Goal: Information Seeking & Learning: Learn about a topic

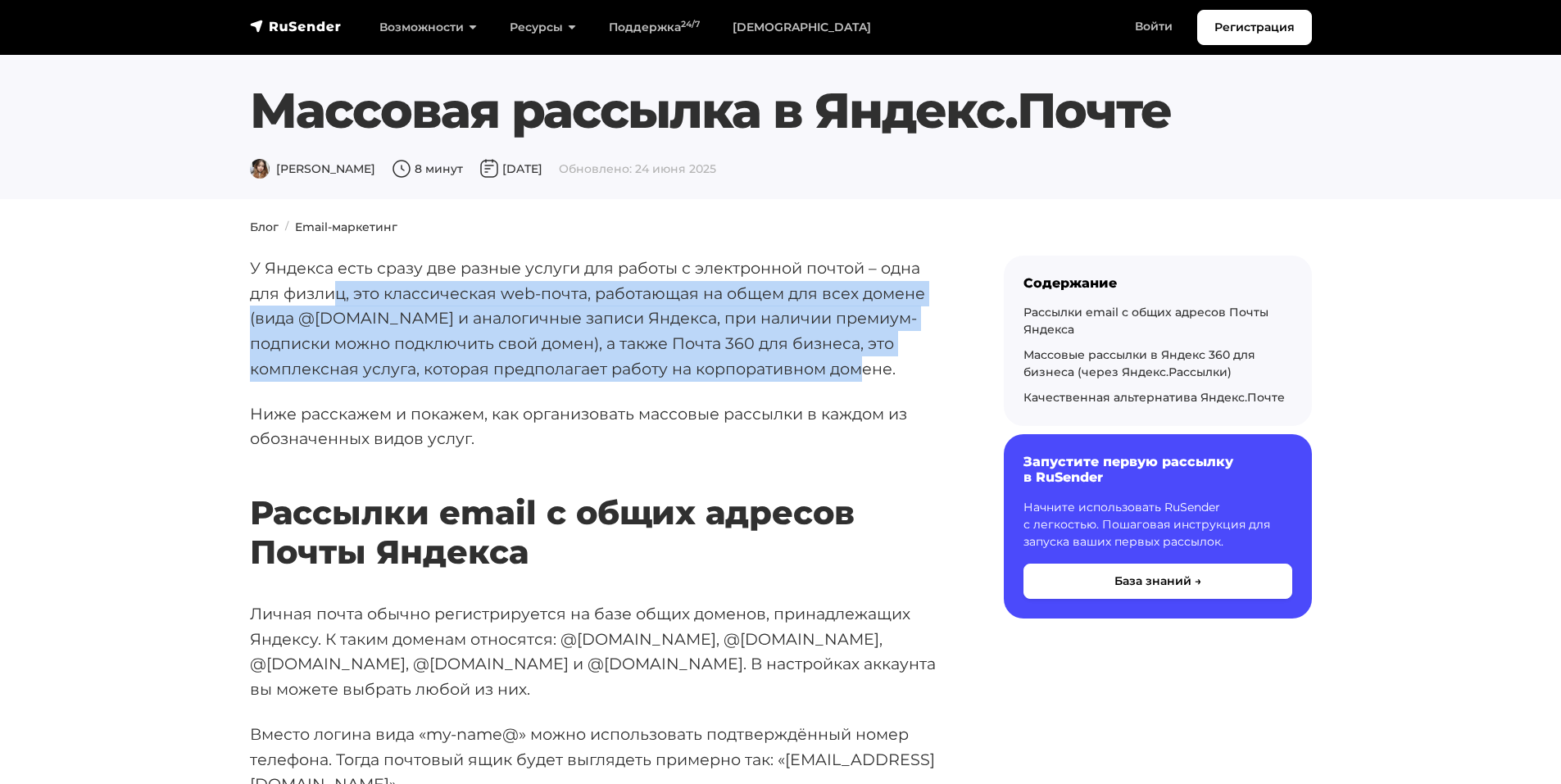
drag, startPoint x: 364, startPoint y: 292, endPoint x: 910, endPoint y: 366, distance: 551.0
click at [910, 366] on p "У Яндекса есть сразу две разные услуги для работы с электронной почтой – одна д…" at bounding box center [600, 319] width 701 height 127
click at [908, 366] on p "У Яндекса есть сразу две разные услуги для работы с электронной почтой – одна д…" at bounding box center [600, 319] width 701 height 127
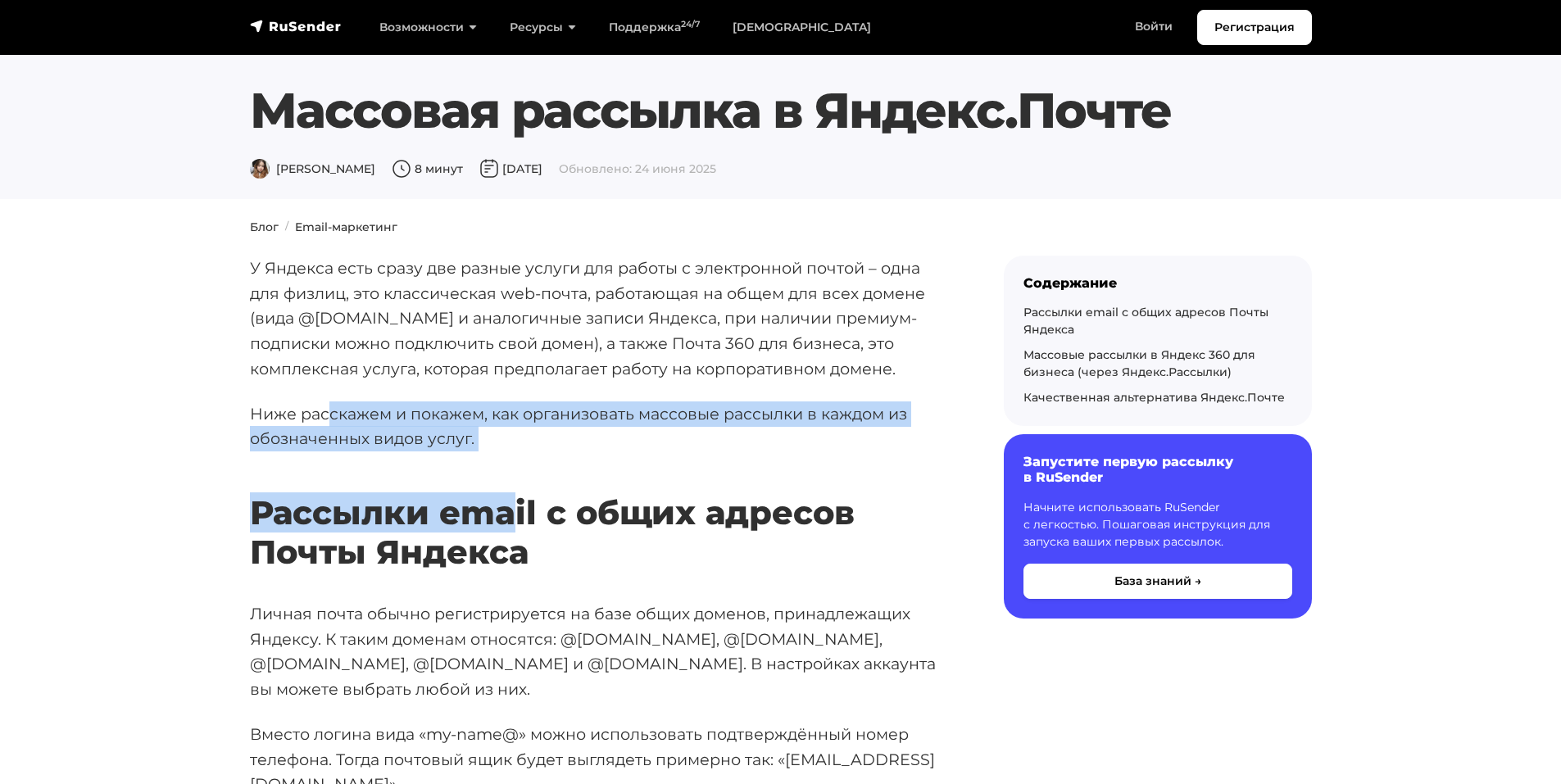
drag, startPoint x: 510, startPoint y: 461, endPoint x: 310, endPoint y: 415, distance: 205.2
click at [310, 415] on p "Ниже расскажем и покажем, как организовать массовые рассылки в каждом из обозна…" at bounding box center [600, 427] width 701 height 50
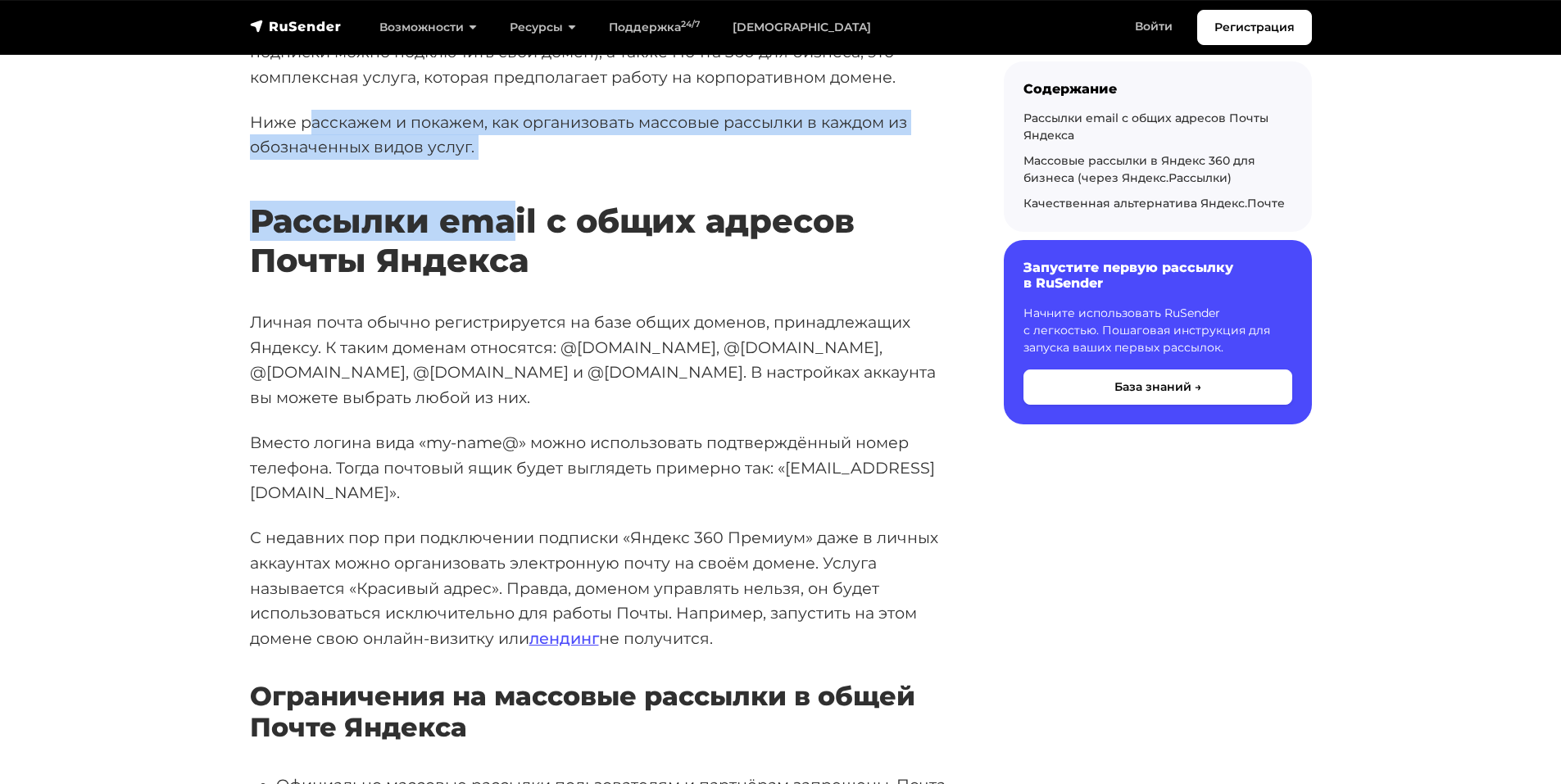
scroll to position [328, 0]
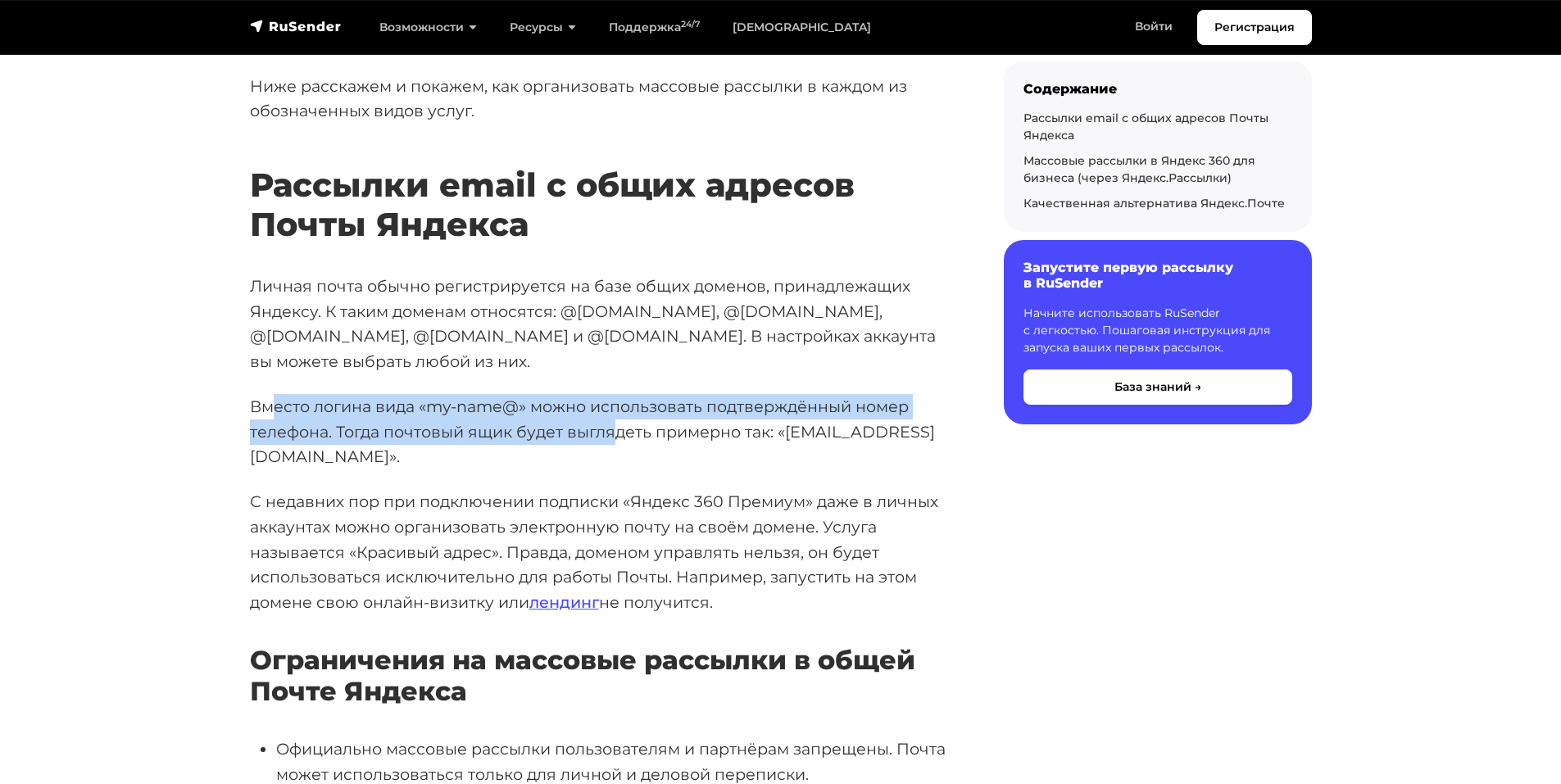
drag, startPoint x: 387, startPoint y: 389, endPoint x: 639, endPoint y: 410, distance: 252.9
click at [639, 410] on p "Вместо логина вида «my-name@» можно использовать подтверждённый номер телефона.…" at bounding box center [600, 432] width 701 height 75
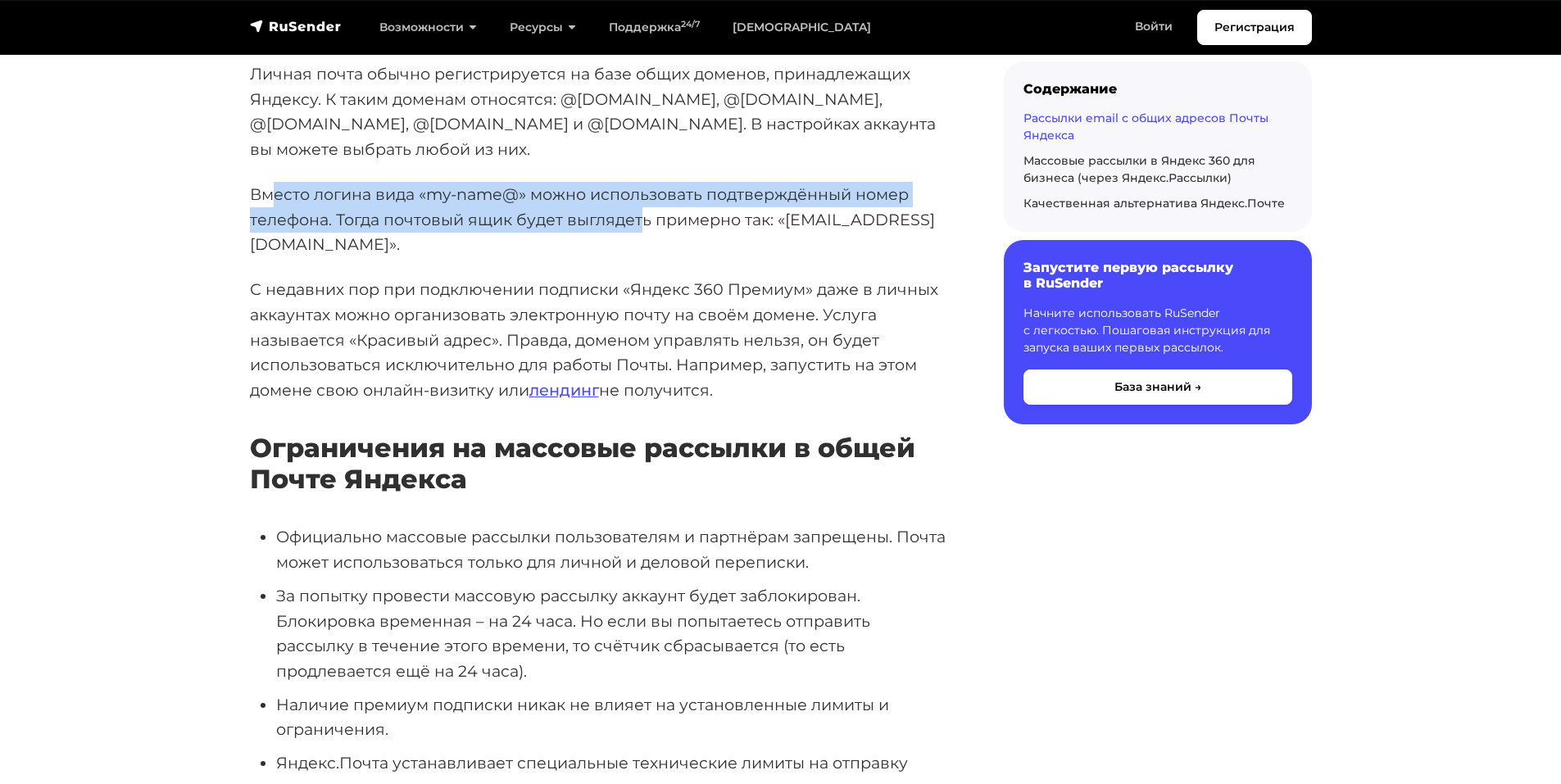
scroll to position [574, 0]
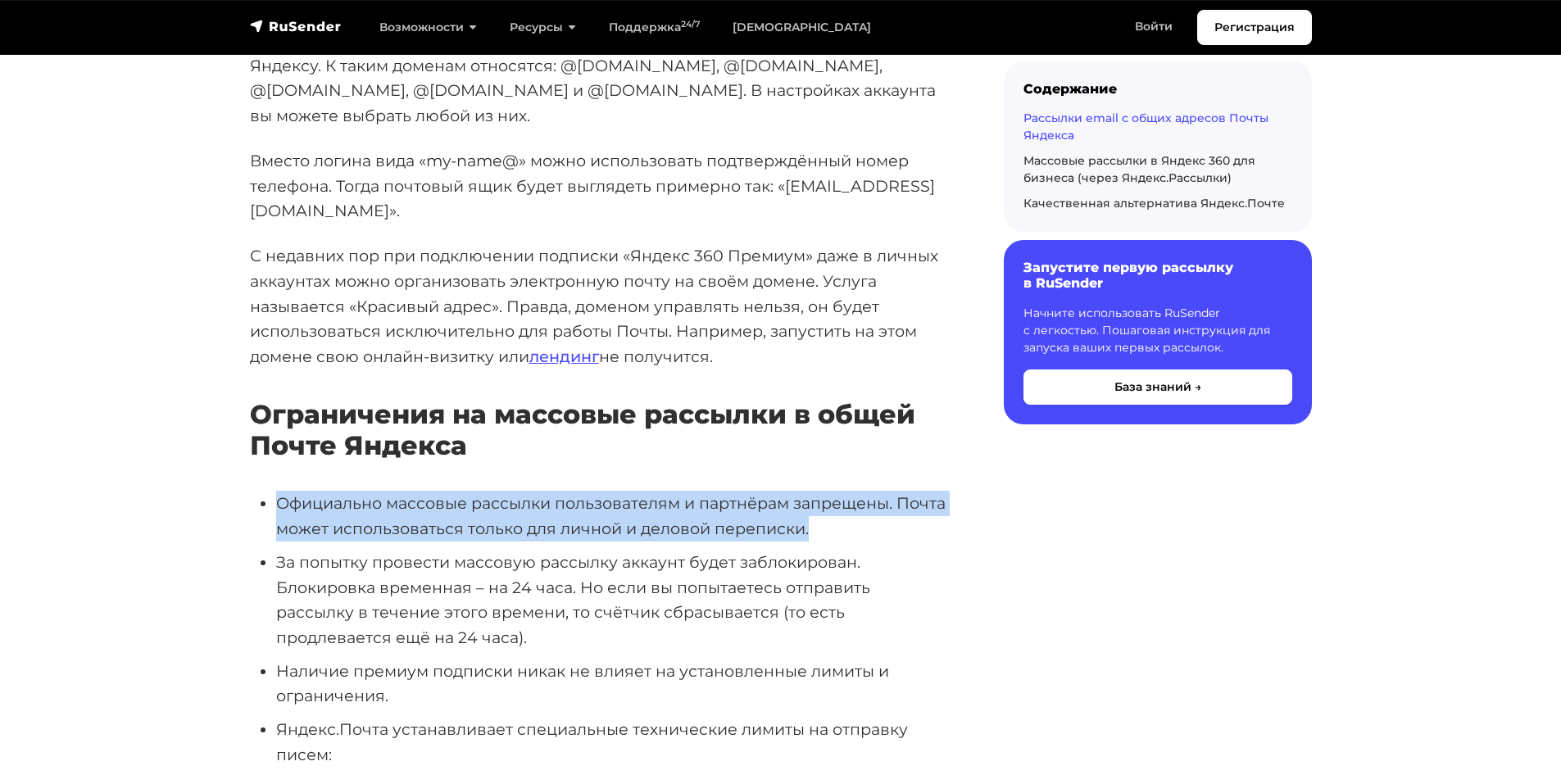
drag, startPoint x: 282, startPoint y: 449, endPoint x: 869, endPoint y: 470, distance: 587.4
click at [869, 491] on li "Официально массовые рассылки пользователям и партнёрам запрещены. Почта может и…" at bounding box center [614, 516] width 675 height 50
click at [867, 491] on li "Официально массовые рассылки пользователям и партнёрам запрещены. Почта может и…" at bounding box center [614, 516] width 675 height 50
click at [858, 491] on li "Официально массовые рассылки пользователям и партнёрам запрещены. Почта может и…" at bounding box center [614, 516] width 675 height 50
drag, startPoint x: 880, startPoint y: 472, endPoint x: 239, endPoint y: 439, distance: 641.8
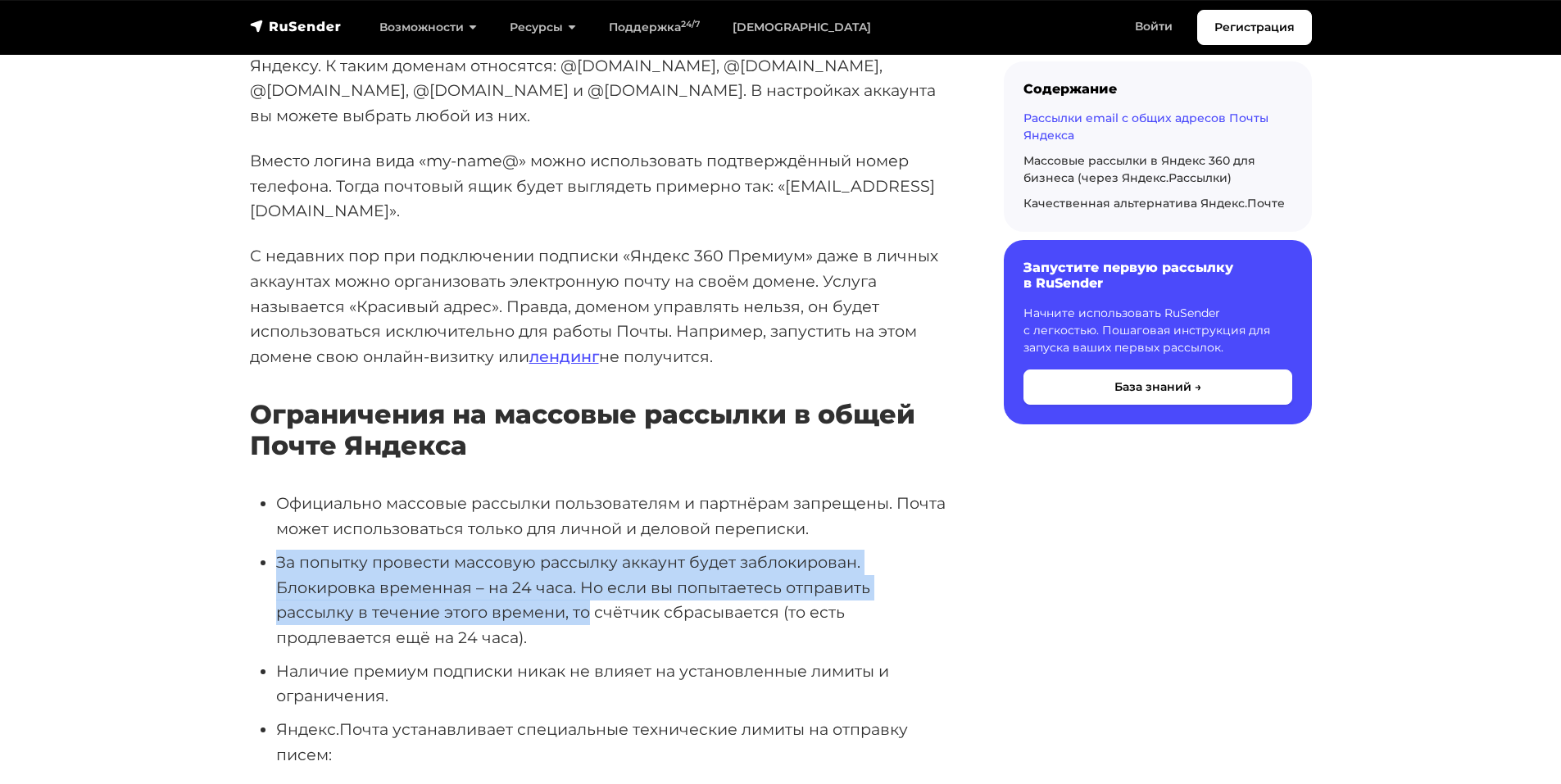
drag, startPoint x: 372, startPoint y: 520, endPoint x: 501, endPoint y: 563, distance: 136.0
click at [501, 563] on ul "Официально массовые рассылки пользователям и партнёрам запрещены. Почта может и…" at bounding box center [600, 699] width 701 height 415
click at [501, 563] on li "За попытку провести массовую рассылку аккаунт будет заблокирован. Блокировка вр…" at bounding box center [614, 600] width 675 height 101
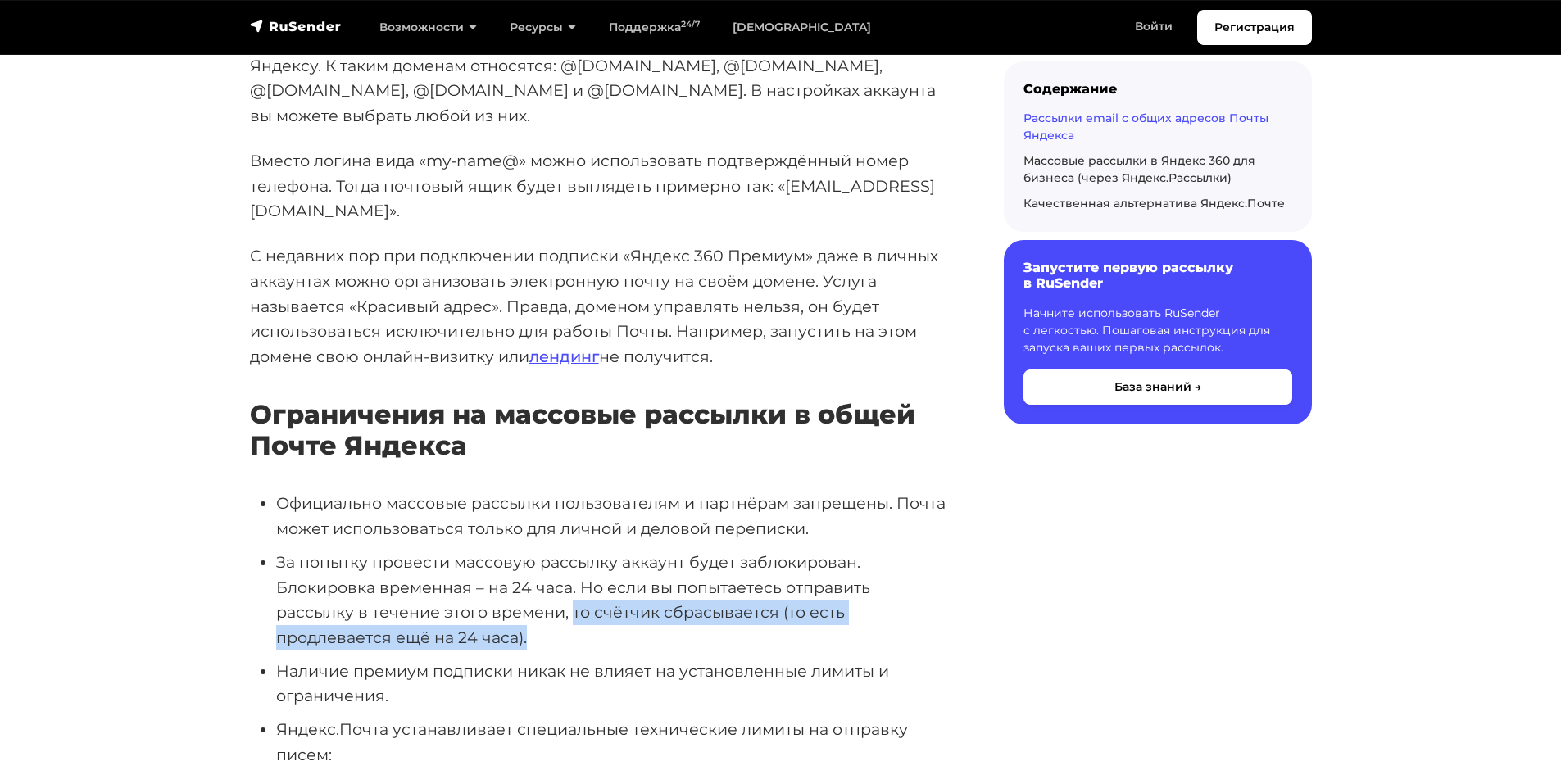
drag, startPoint x: 490, startPoint y: 559, endPoint x: 658, endPoint y: 580, distance: 169.3
click at [658, 580] on li "За попытку провести массовую рассылку аккаунт будет заблокирован. Блокировка вр…" at bounding box center [614, 600] width 675 height 101
click at [655, 580] on li "За попытку провести массовую рассылку аккаунт будет заблокирован. Блокировка вр…" at bounding box center [614, 600] width 675 height 101
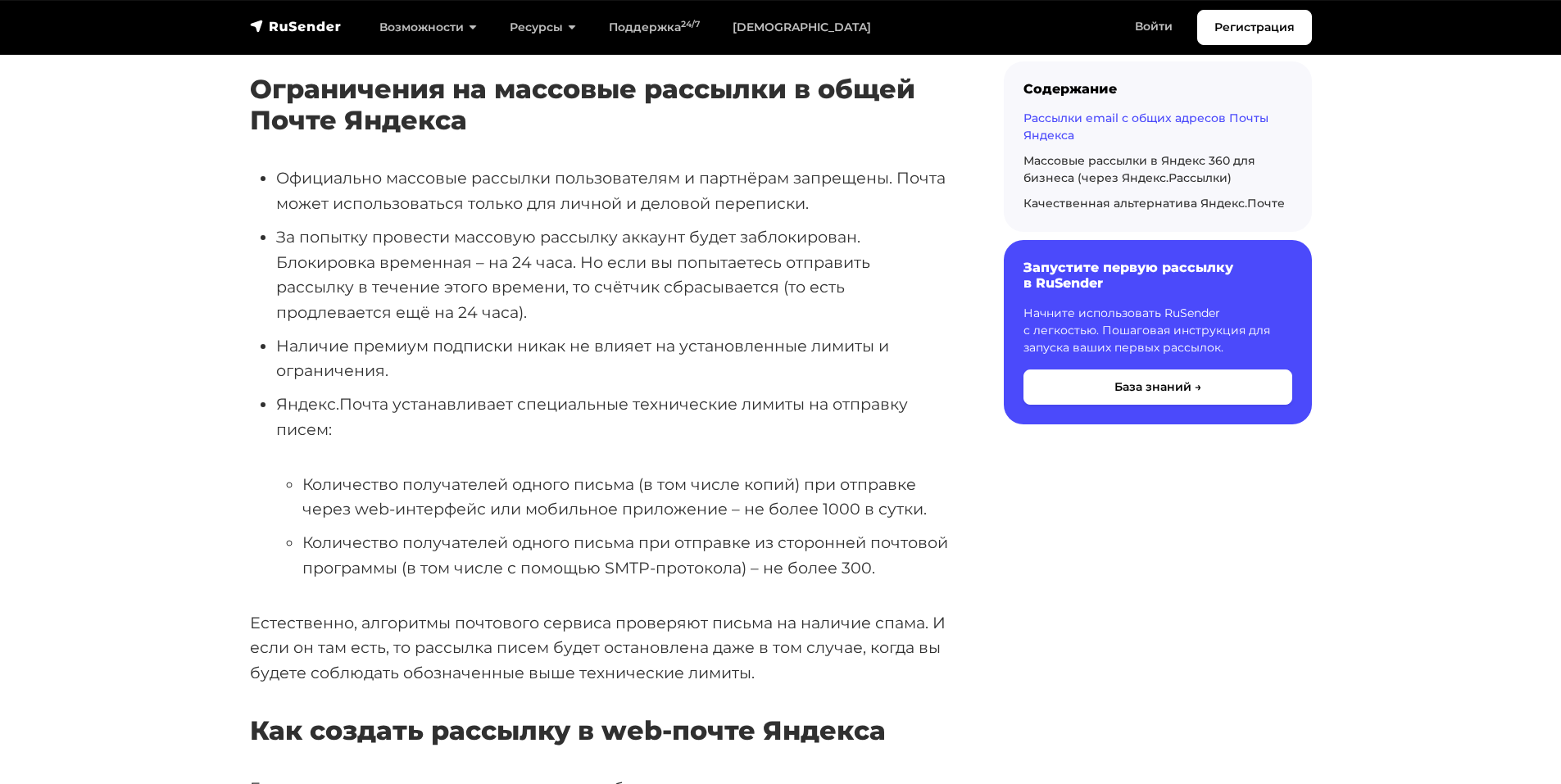
scroll to position [902, 0]
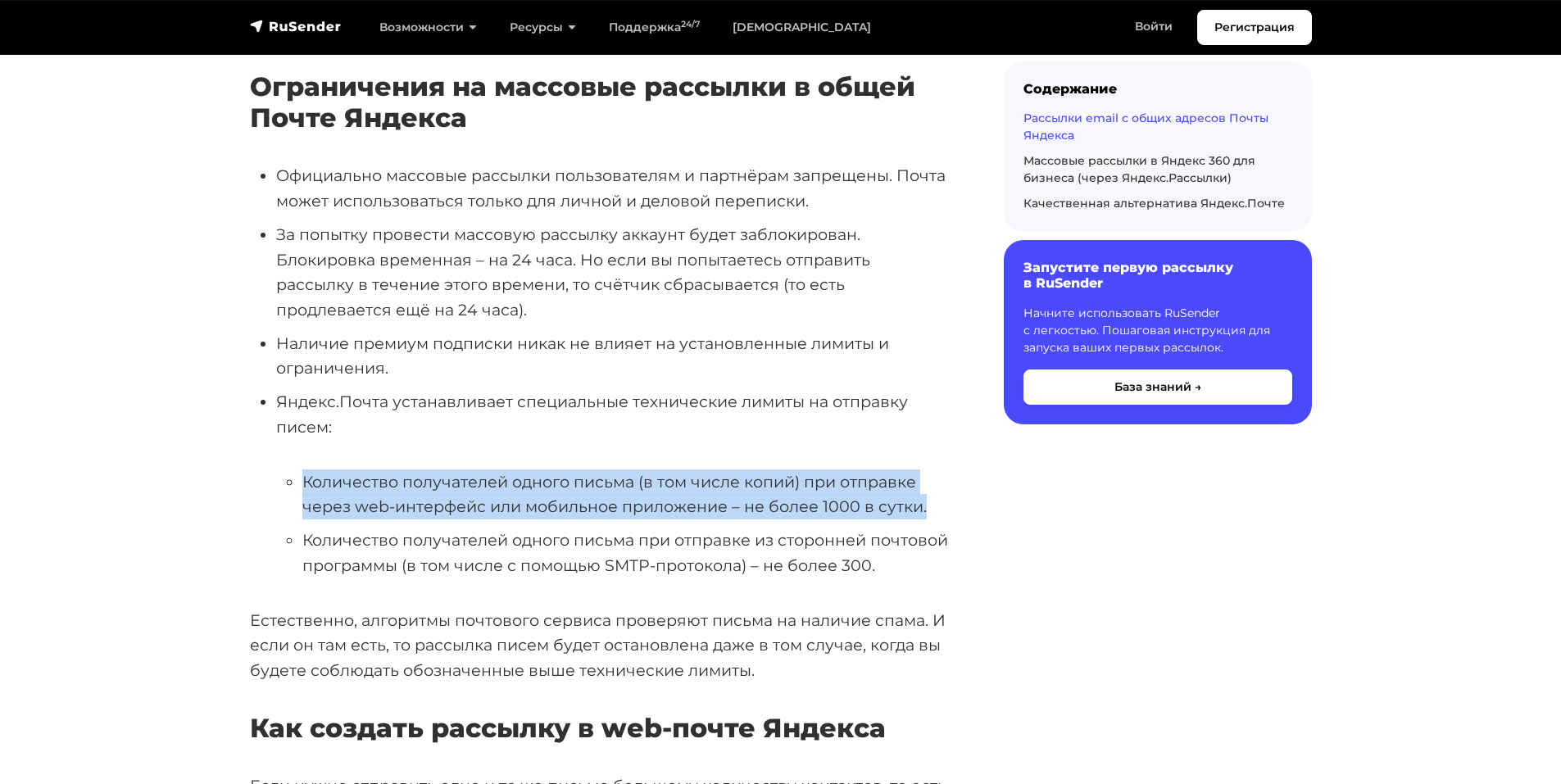
drag, startPoint x: 315, startPoint y: 431, endPoint x: 941, endPoint y: 454, distance: 626.4
click at [941, 470] on li "Количество получателей одного письма (в том числе копий) при отправке через web…" at bounding box center [627, 495] width 649 height 50
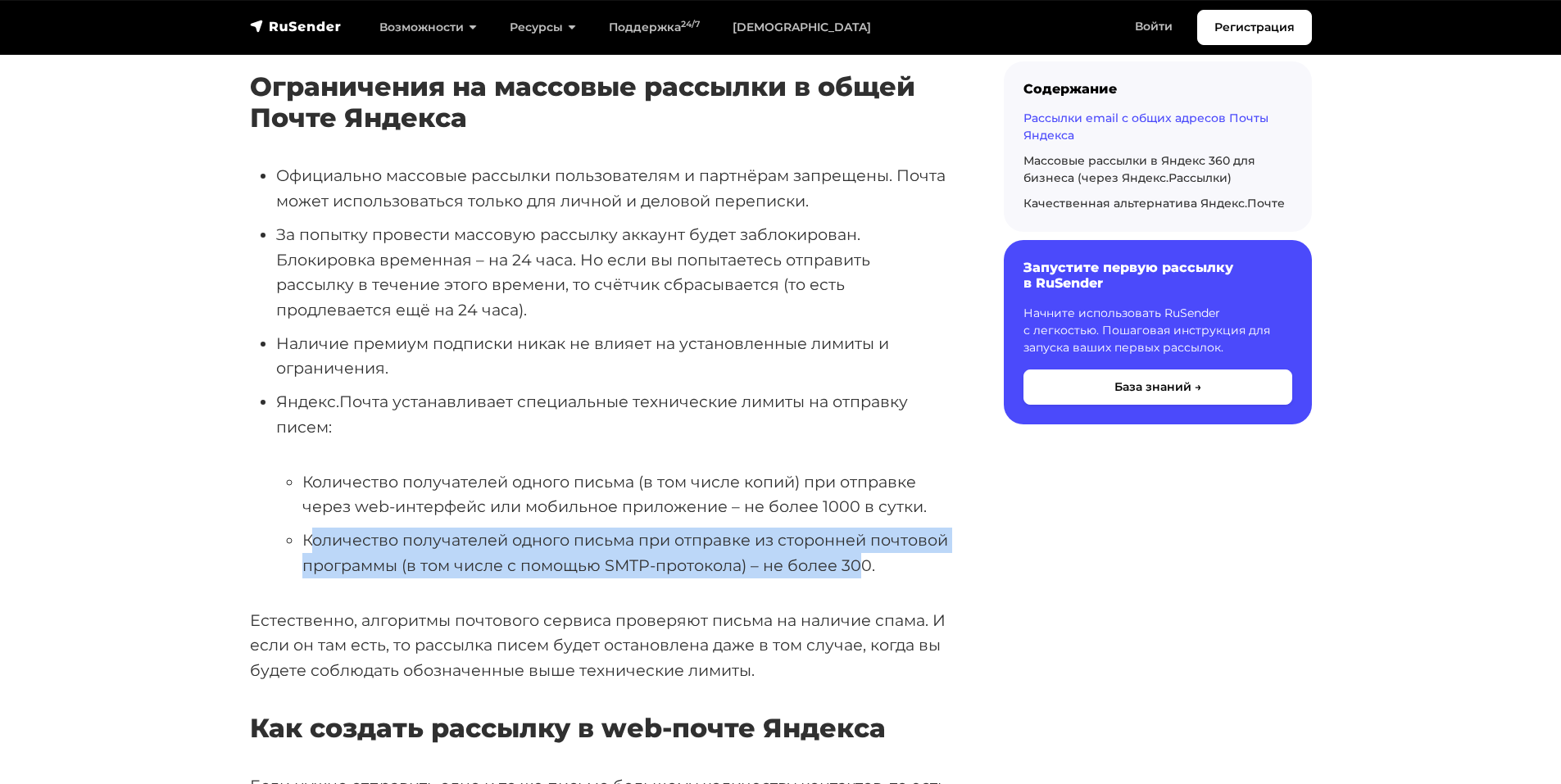
drag, startPoint x: 862, startPoint y: 515, endPoint x: 313, endPoint y: 483, distance: 549.9
click at [313, 528] on li "Количество получателей одного письма при отправке из сторонней почтовой програм…" at bounding box center [627, 553] width 649 height 50
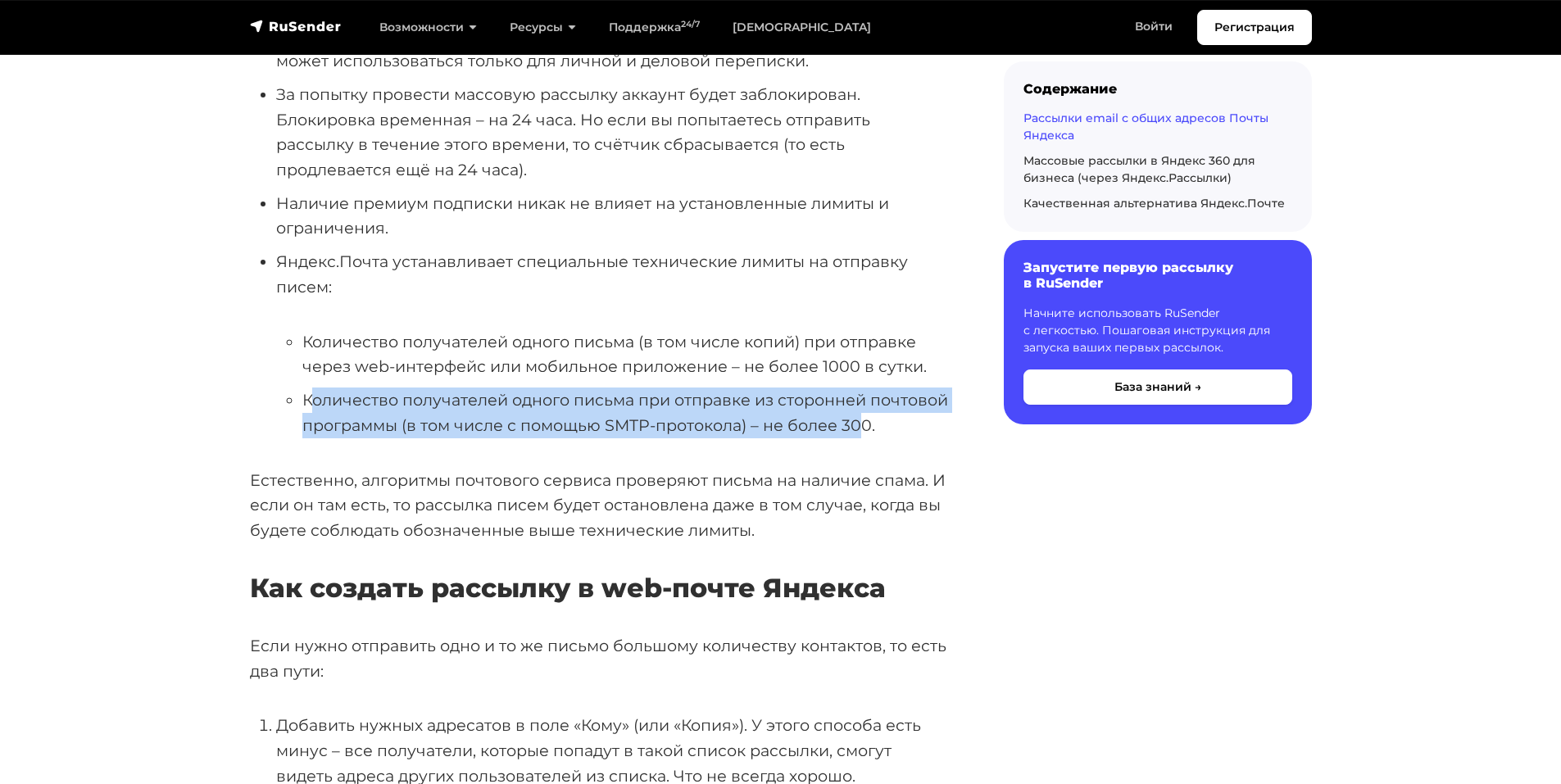
scroll to position [1065, 0]
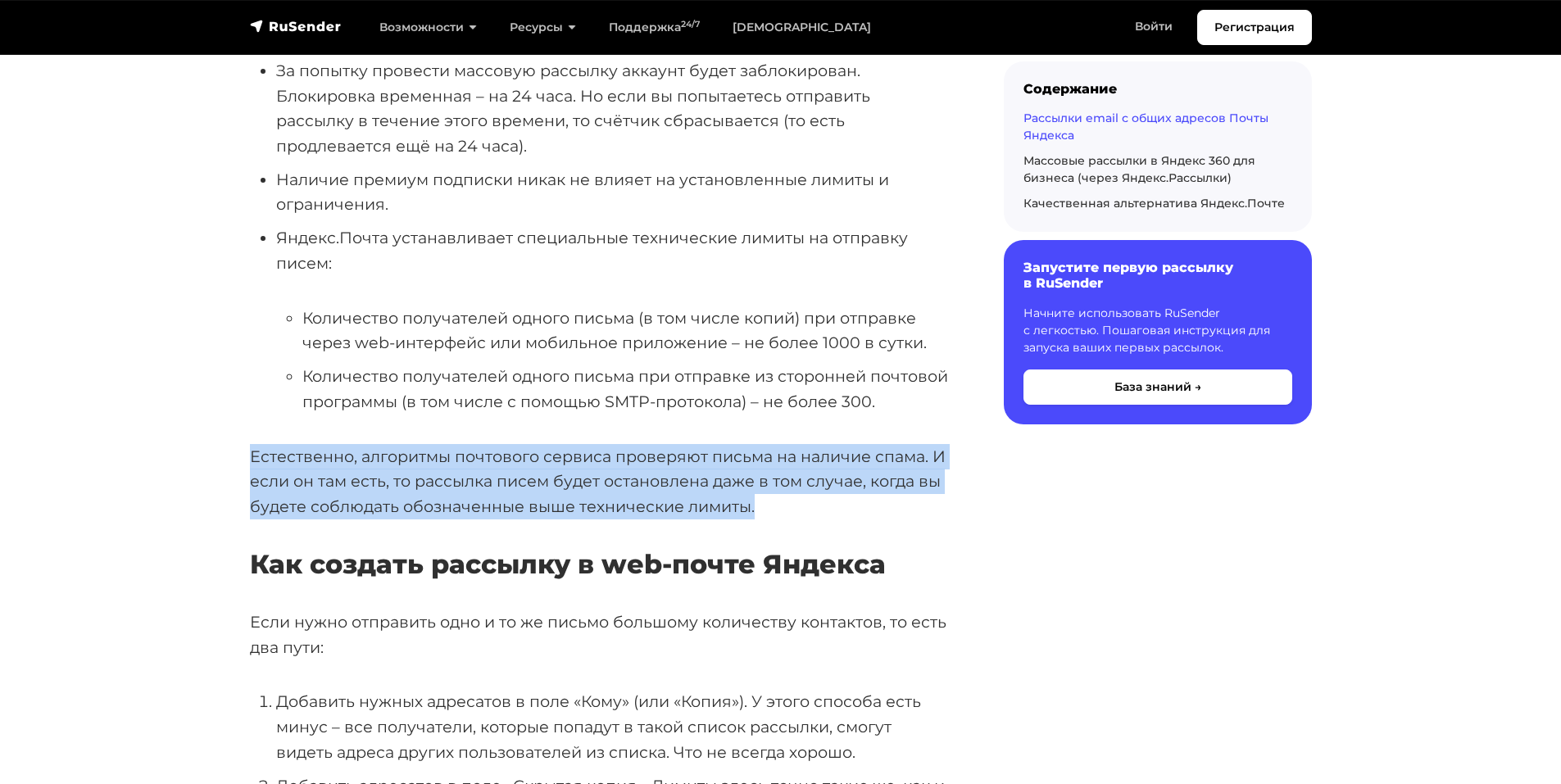
drag, startPoint x: 815, startPoint y: 454, endPoint x: 234, endPoint y: 404, distance: 583.1
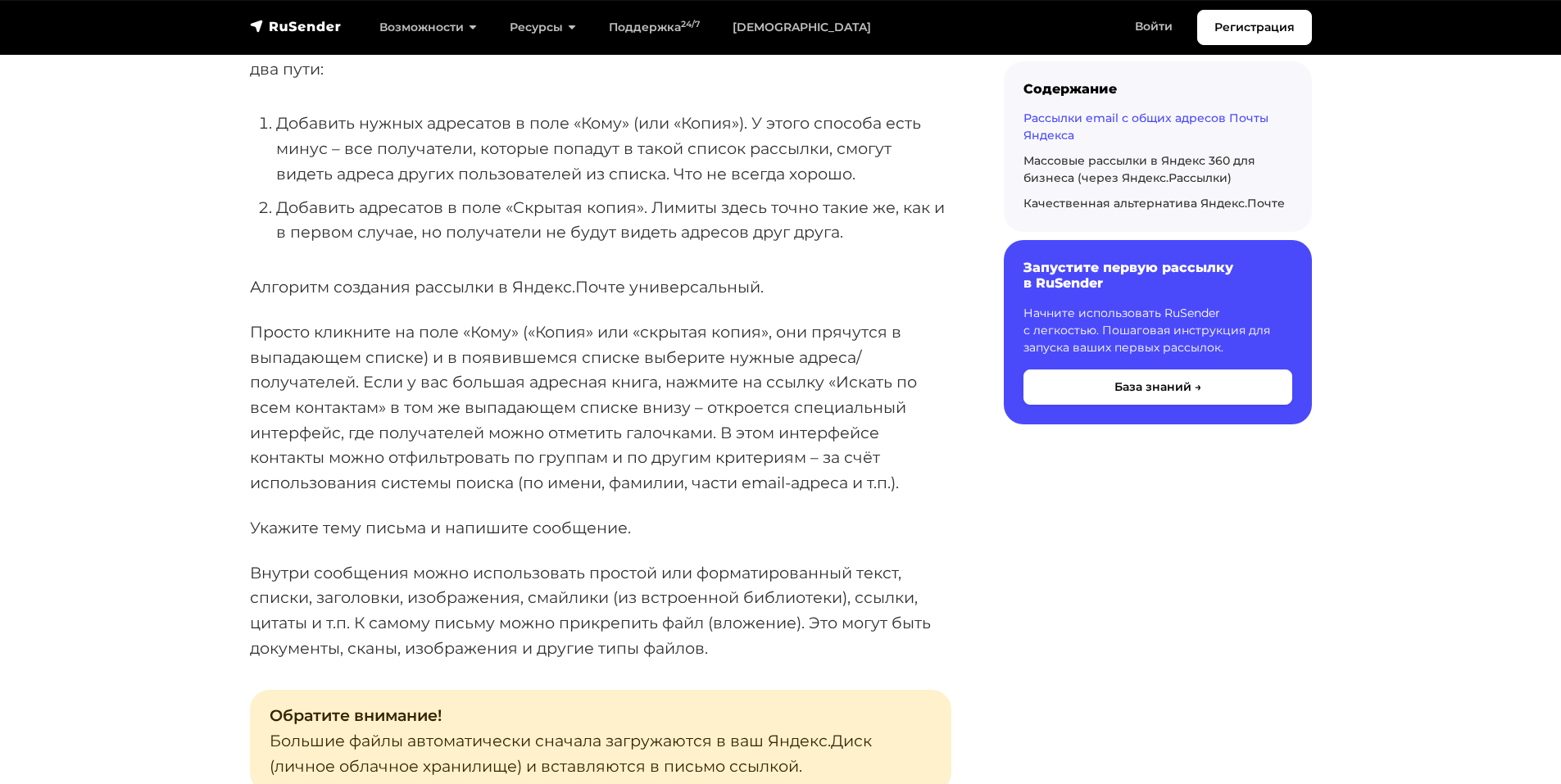
scroll to position [1967, 0]
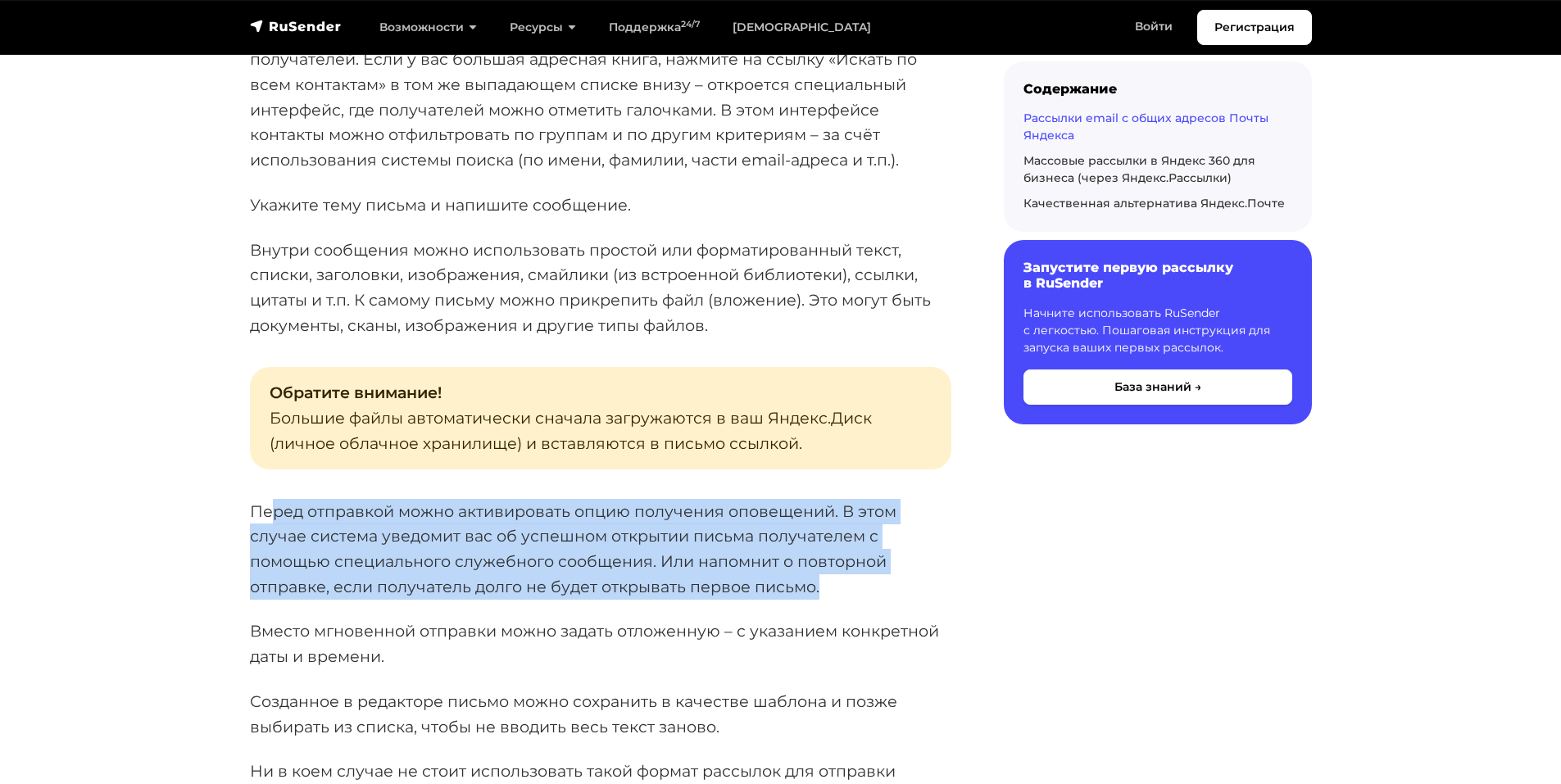
drag, startPoint x: 384, startPoint y: 466, endPoint x: 845, endPoint y: 533, distance: 465.8
click at [845, 533] on p "Перед отправкой можно активировать опцию получения оповещений. В этом случае си…" at bounding box center [600, 550] width 701 height 101
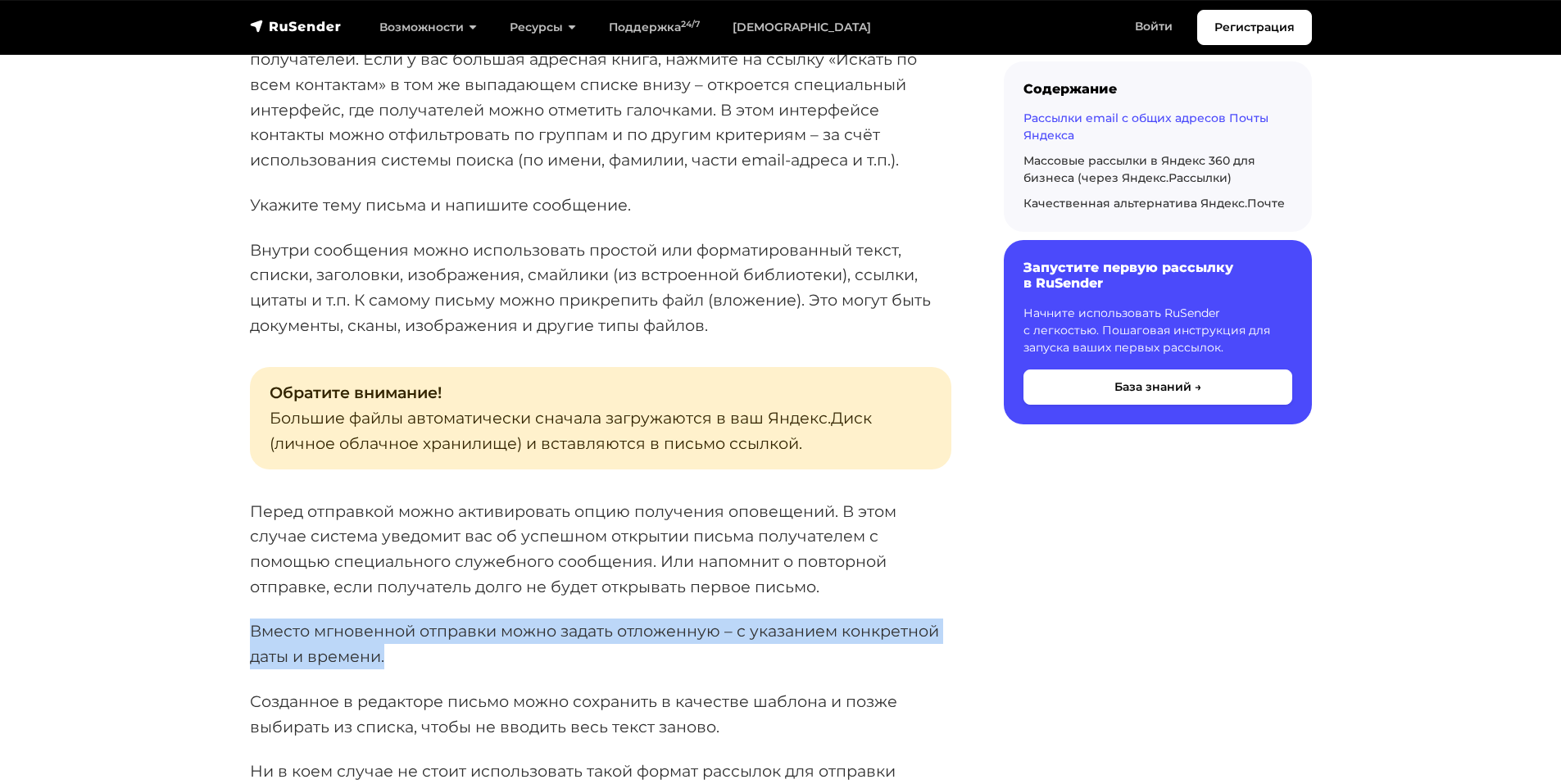
drag, startPoint x: 286, startPoint y: 587, endPoint x: 249, endPoint y: 586, distance: 37.0
click at [250, 619] on p "Вместо мгновенной отправки можно задать отложенную – с указанием конкретной дат…" at bounding box center [600, 644] width 701 height 50
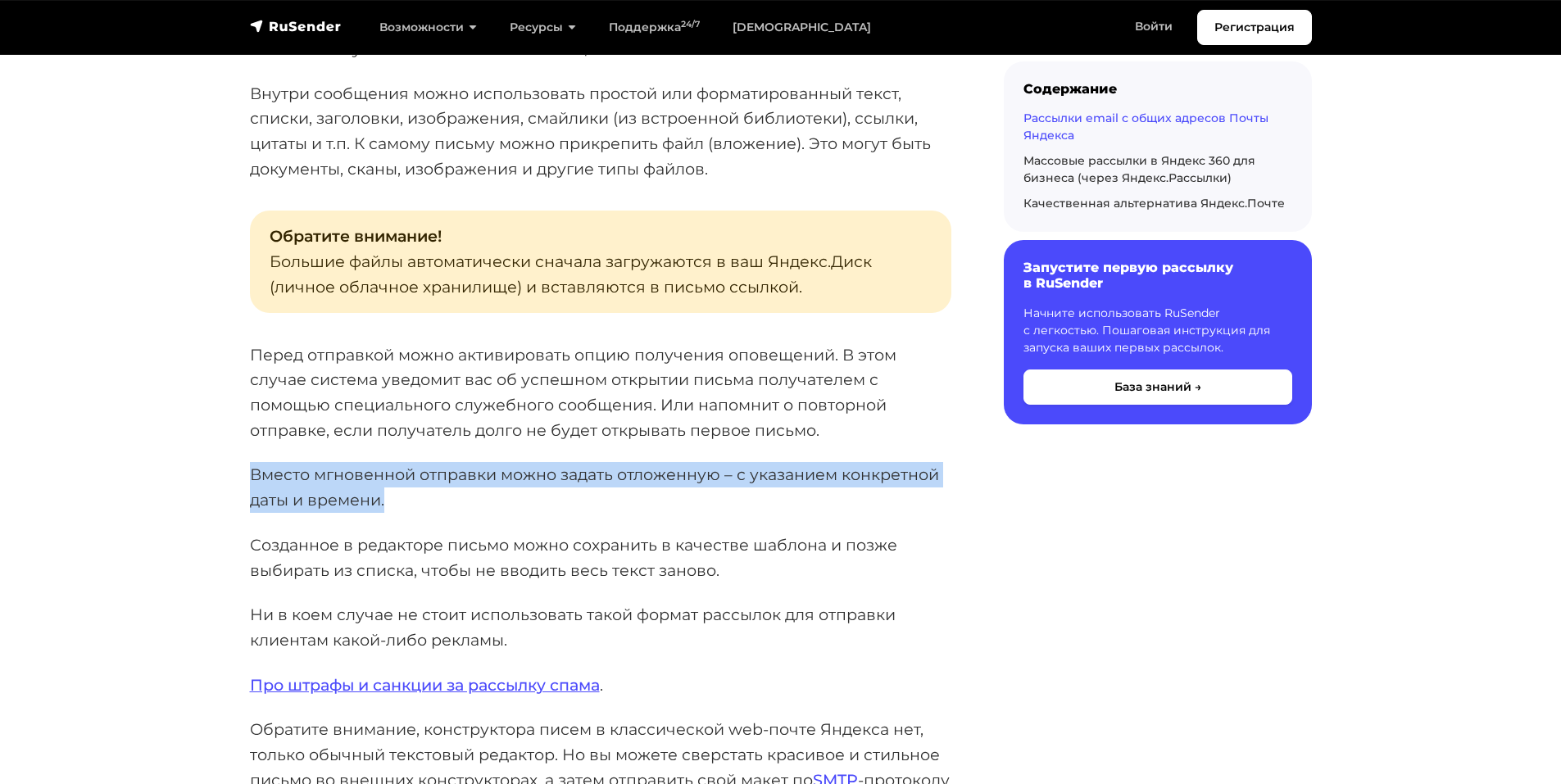
scroll to position [2213, 0]
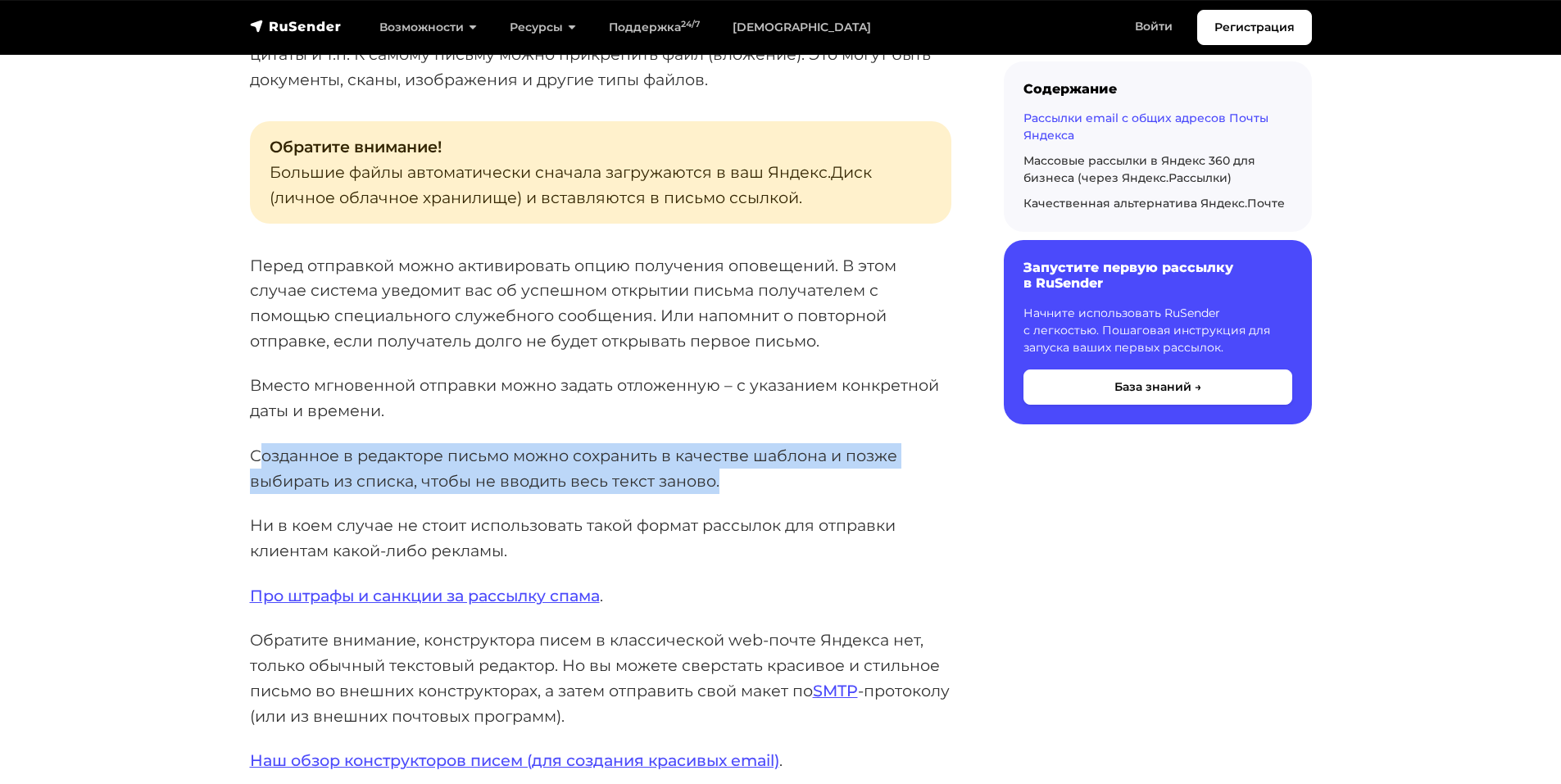
drag, startPoint x: 785, startPoint y: 437, endPoint x: 246, endPoint y: 410, distance: 539.7
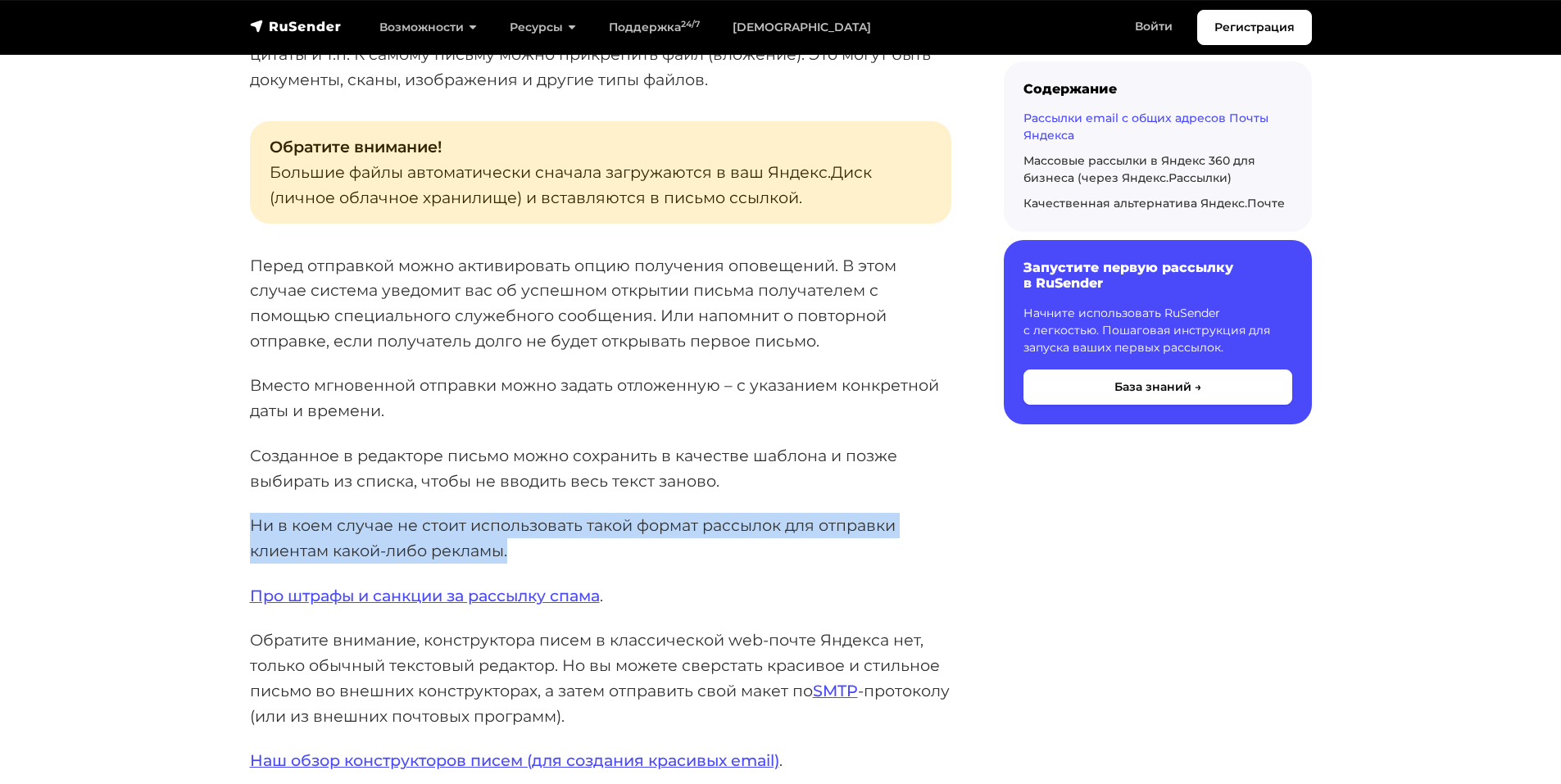
drag, startPoint x: 586, startPoint y: 505, endPoint x: 220, endPoint y: 474, distance: 367.3
click at [586, 513] on p "Ни в коем случае не стоит использовать такой формат рассылок для отправки клиен…" at bounding box center [600, 538] width 701 height 50
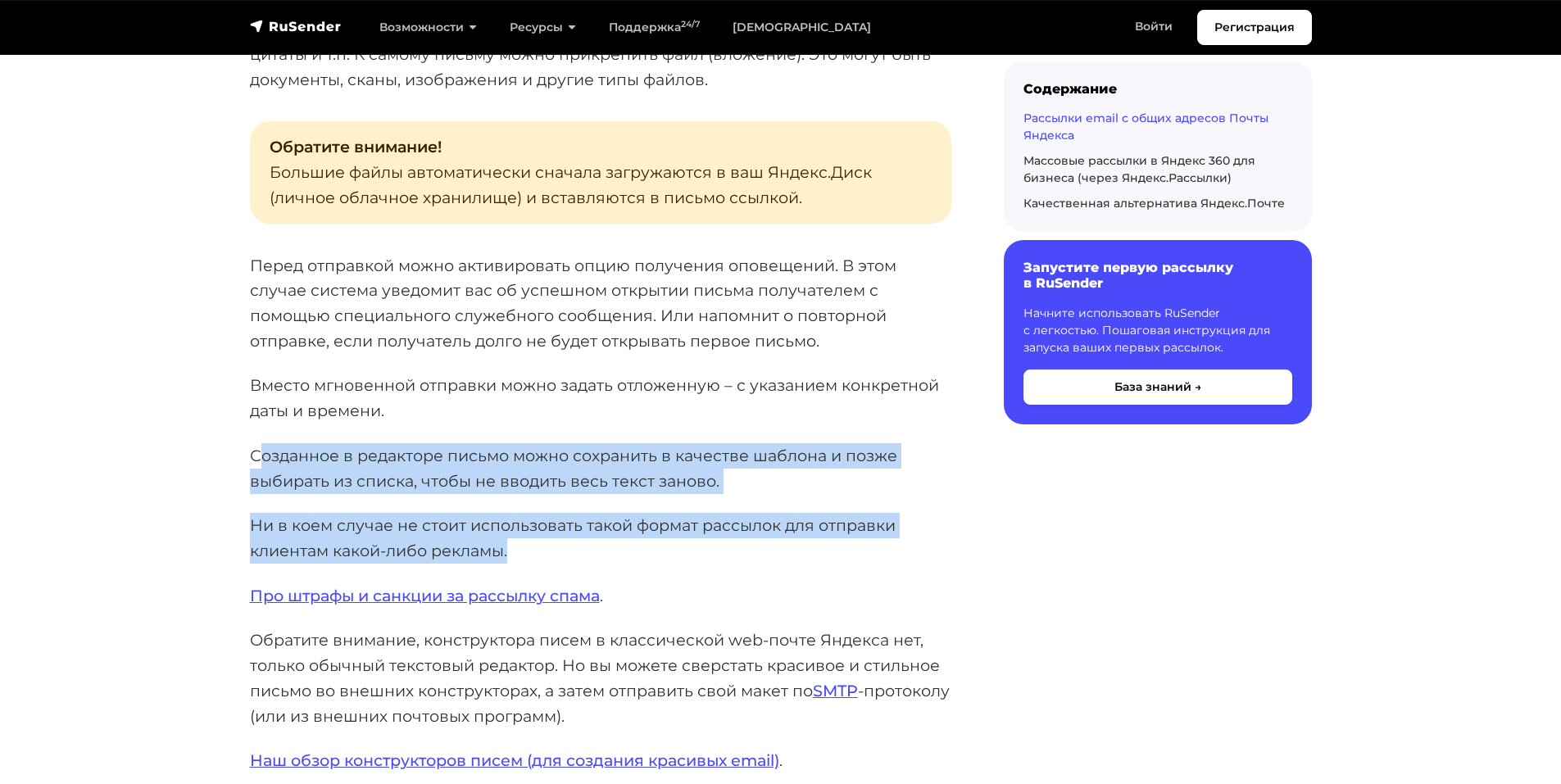
drag, startPoint x: 548, startPoint y: 509, endPoint x: 261, endPoint y: 398, distance: 307.7
click at [262, 444] on p "Созданное в редакторе письмо можно сохранить в качестве шаблона и позже выбират…" at bounding box center [600, 469] width 701 height 50
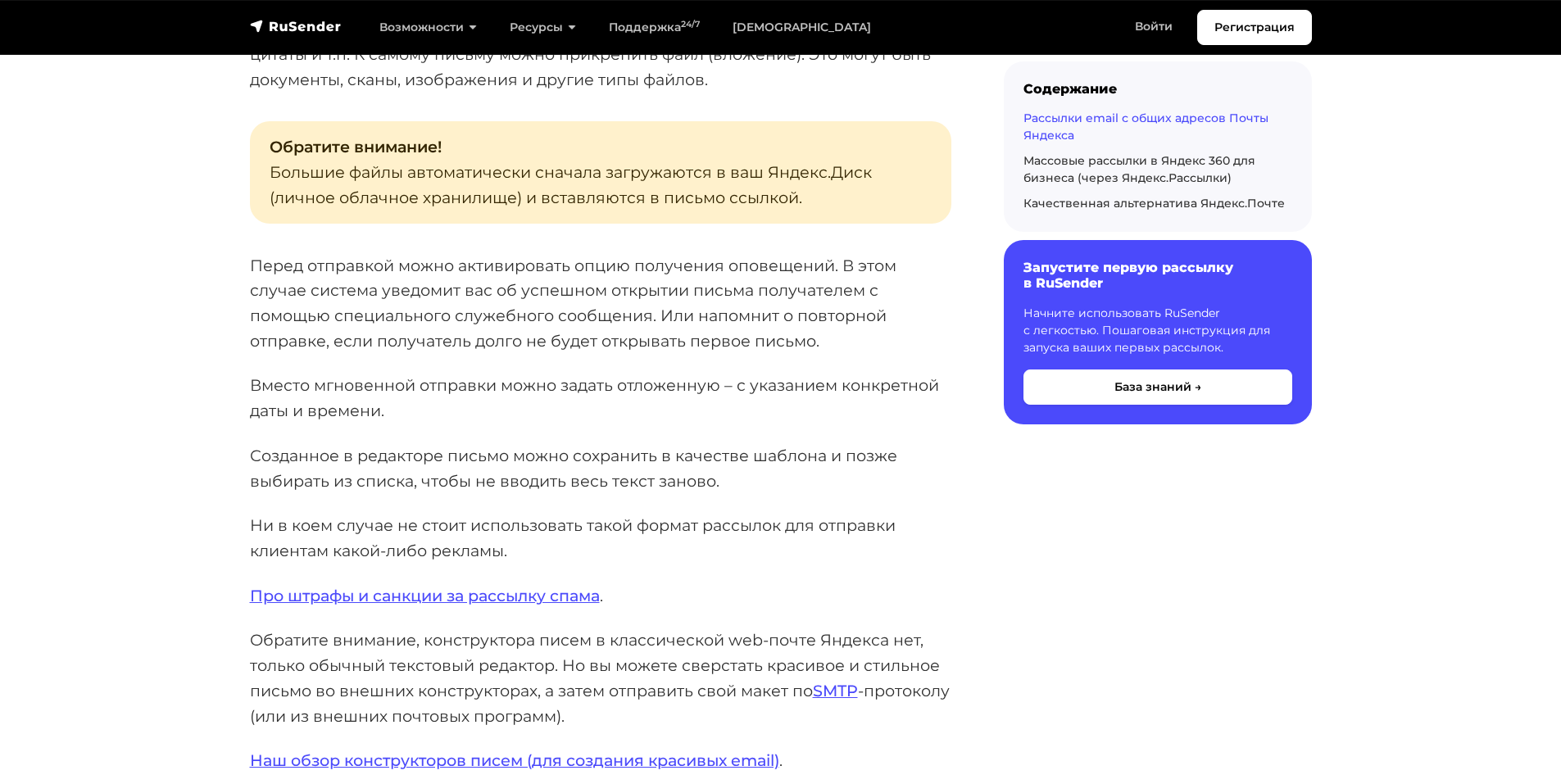
click at [633, 628] on p "Обратите внимание, конструктора писем в классической web-почте Яндекса нет, тол…" at bounding box center [600, 678] width 701 height 101
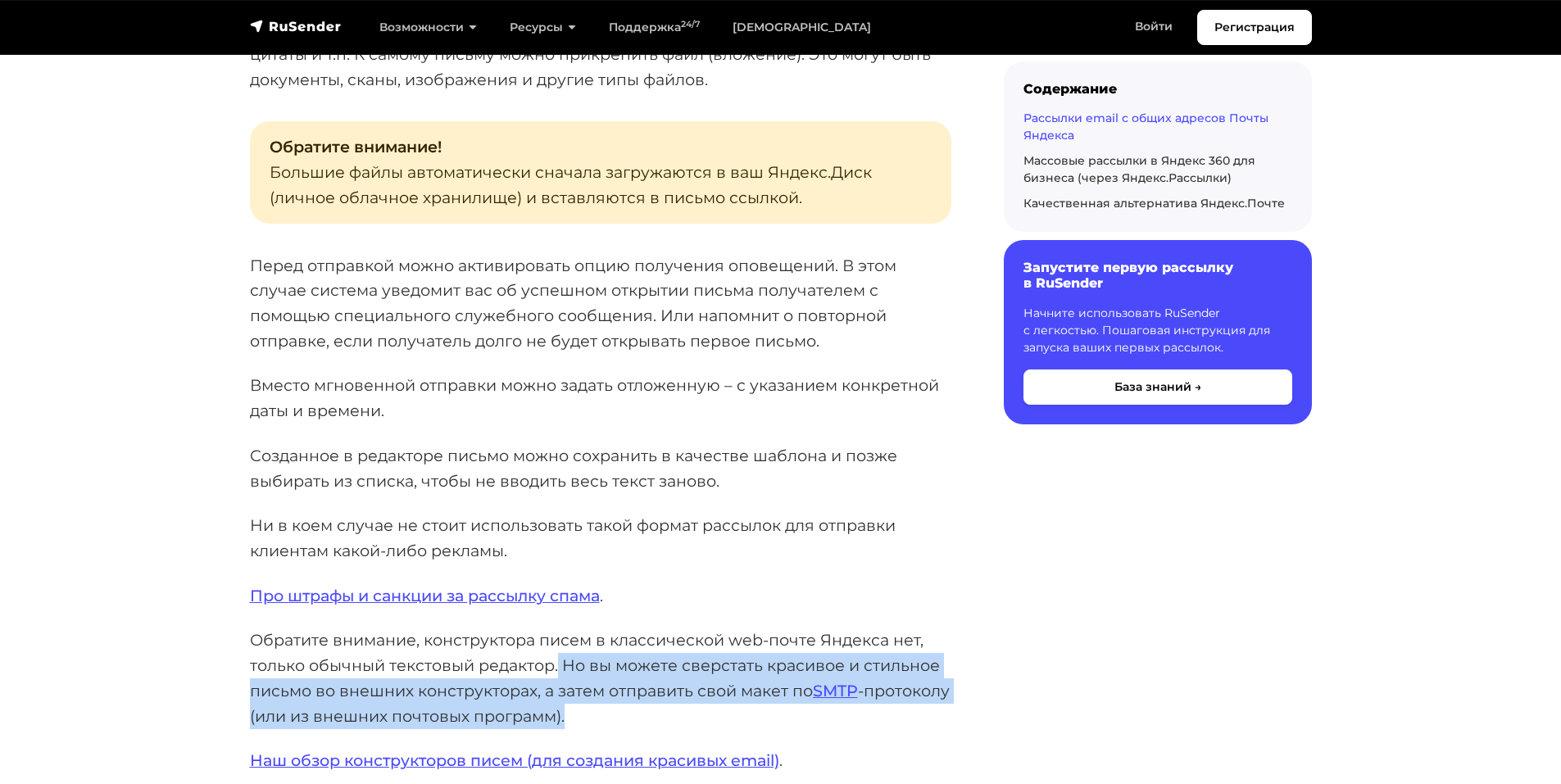
drag, startPoint x: 567, startPoint y: 616, endPoint x: 801, endPoint y: 663, distance: 238.7
click at [801, 663] on p "Обратите внимание, конструктора писем в классической web-почте Яндекса нет, тол…" at bounding box center [600, 678] width 701 height 101
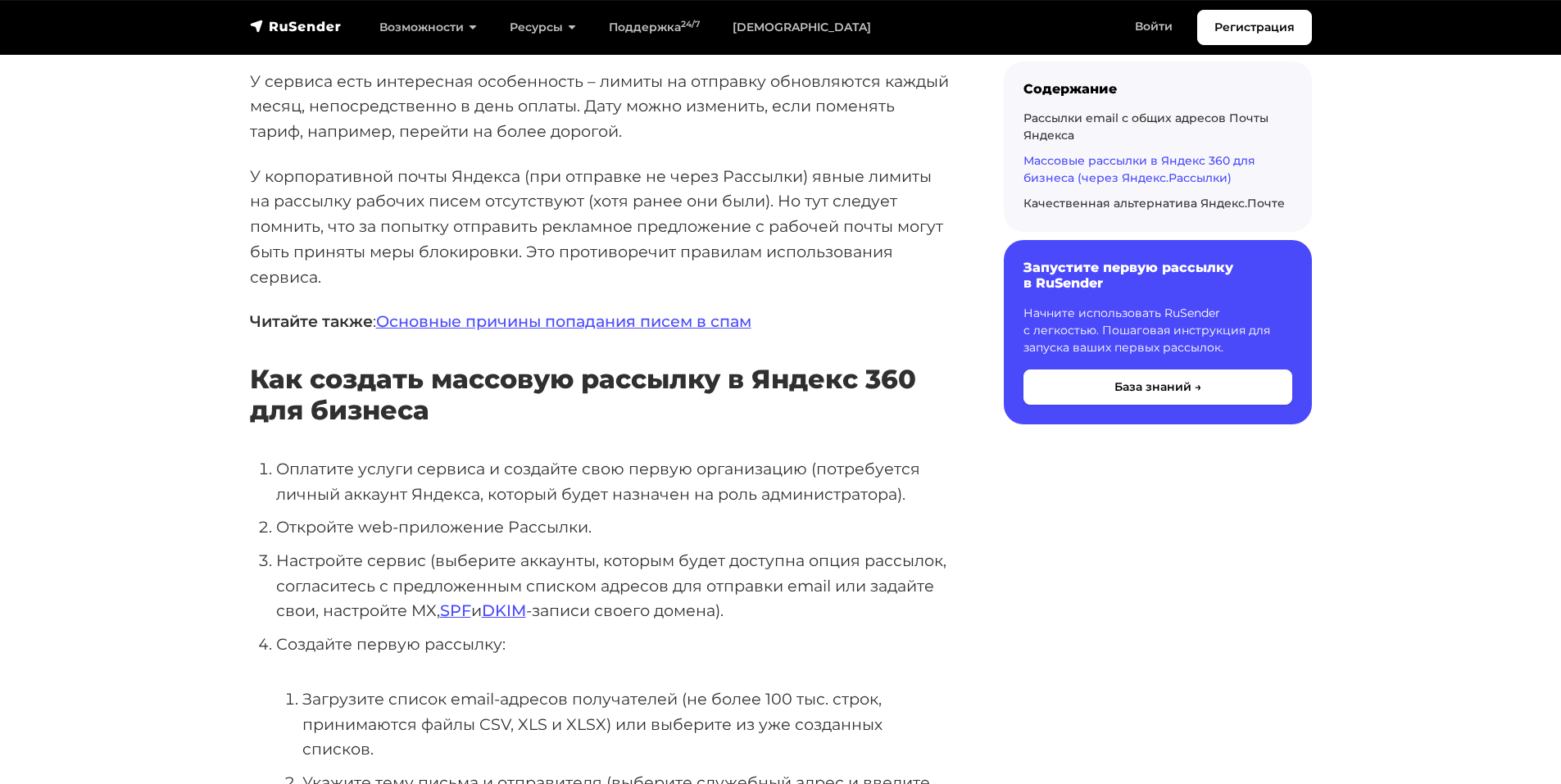
scroll to position [4507, 0]
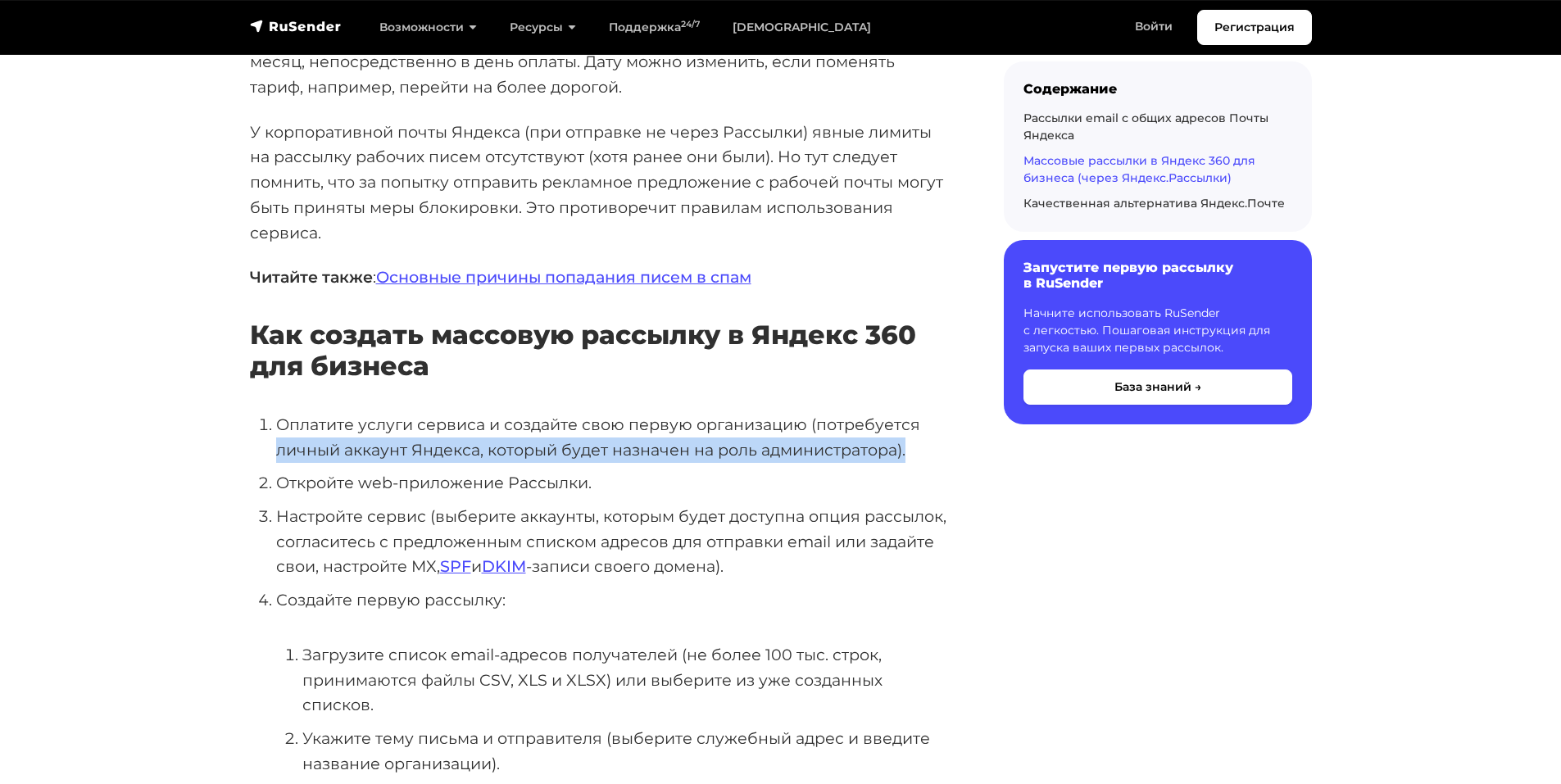
drag, startPoint x: 912, startPoint y: 371, endPoint x: 278, endPoint y: 365, distance: 634.0
click at [278, 412] on li "Оплатите услуги сервиса и создайте свою первую организацию (потребуется личный …" at bounding box center [614, 437] width 675 height 50
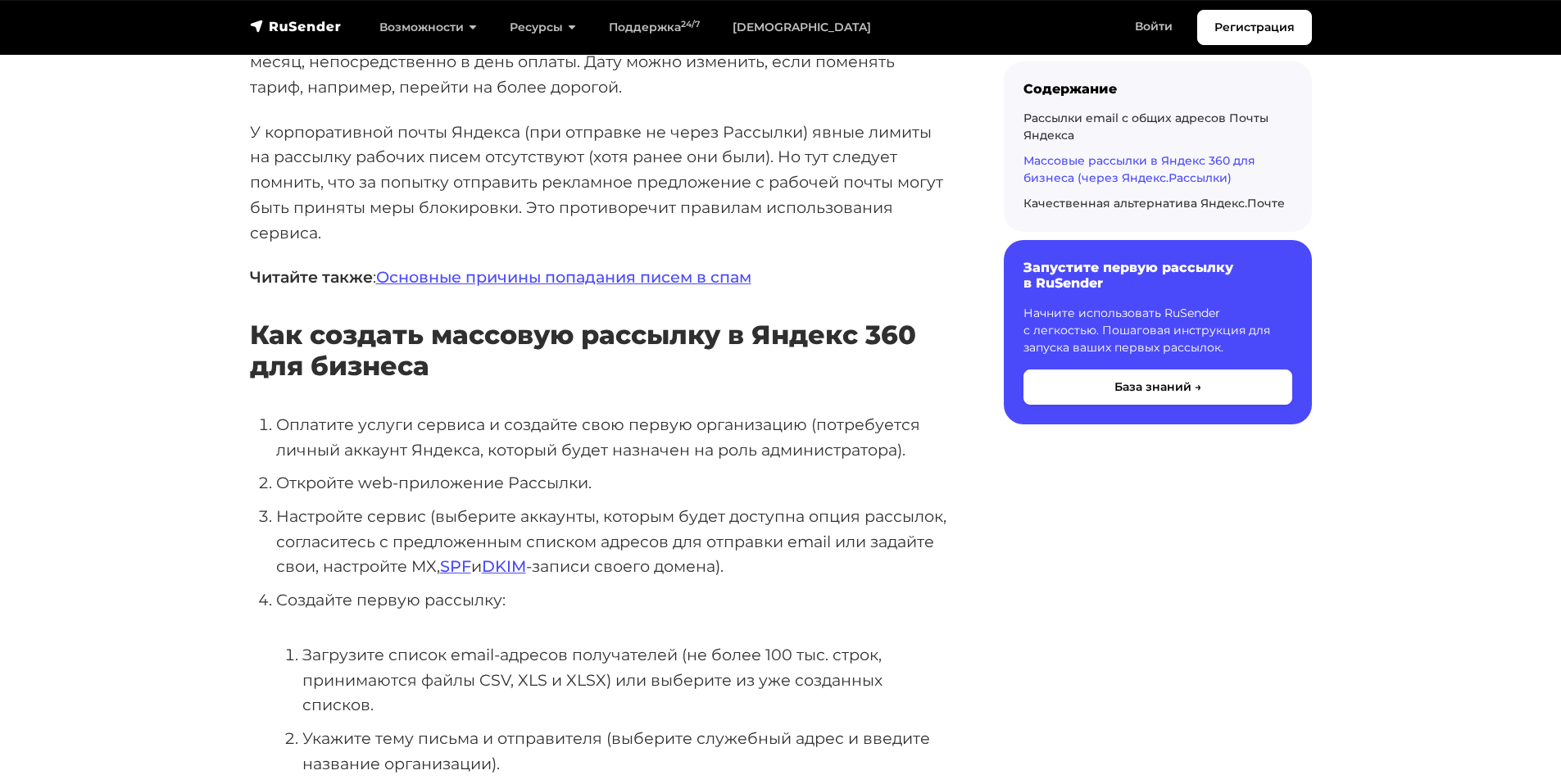
click at [277, 471] on li "Откройте web-приложение Рассылки." at bounding box center [614, 483] width 675 height 25
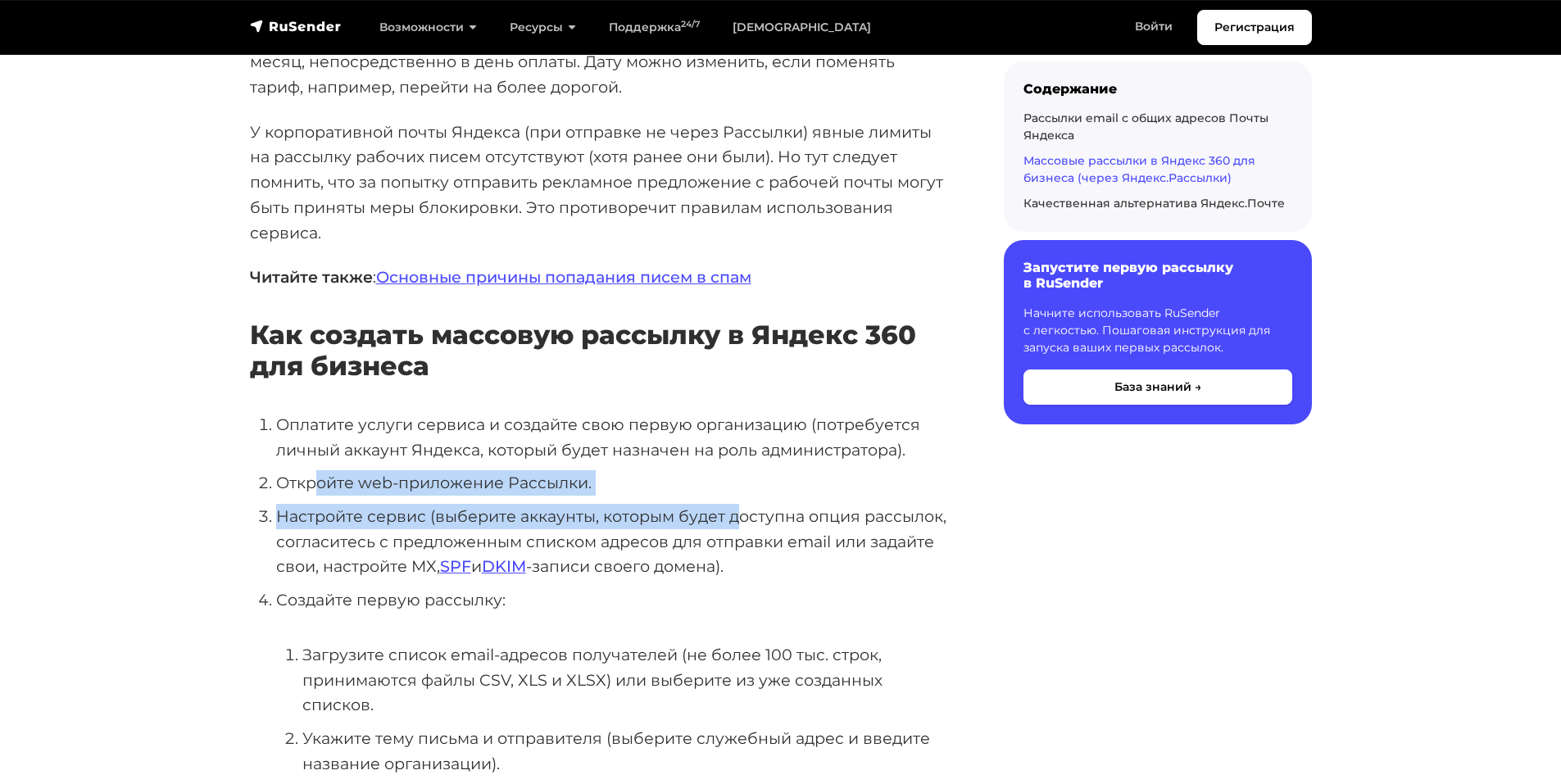
drag, startPoint x: 314, startPoint y: 415, endPoint x: 736, endPoint y: 427, distance: 422.2
click at [736, 427] on ol "Оплатите услуги сервиса и создайте свою первую организацию (потребуется личный …" at bounding box center [600, 718] width 701 height 612
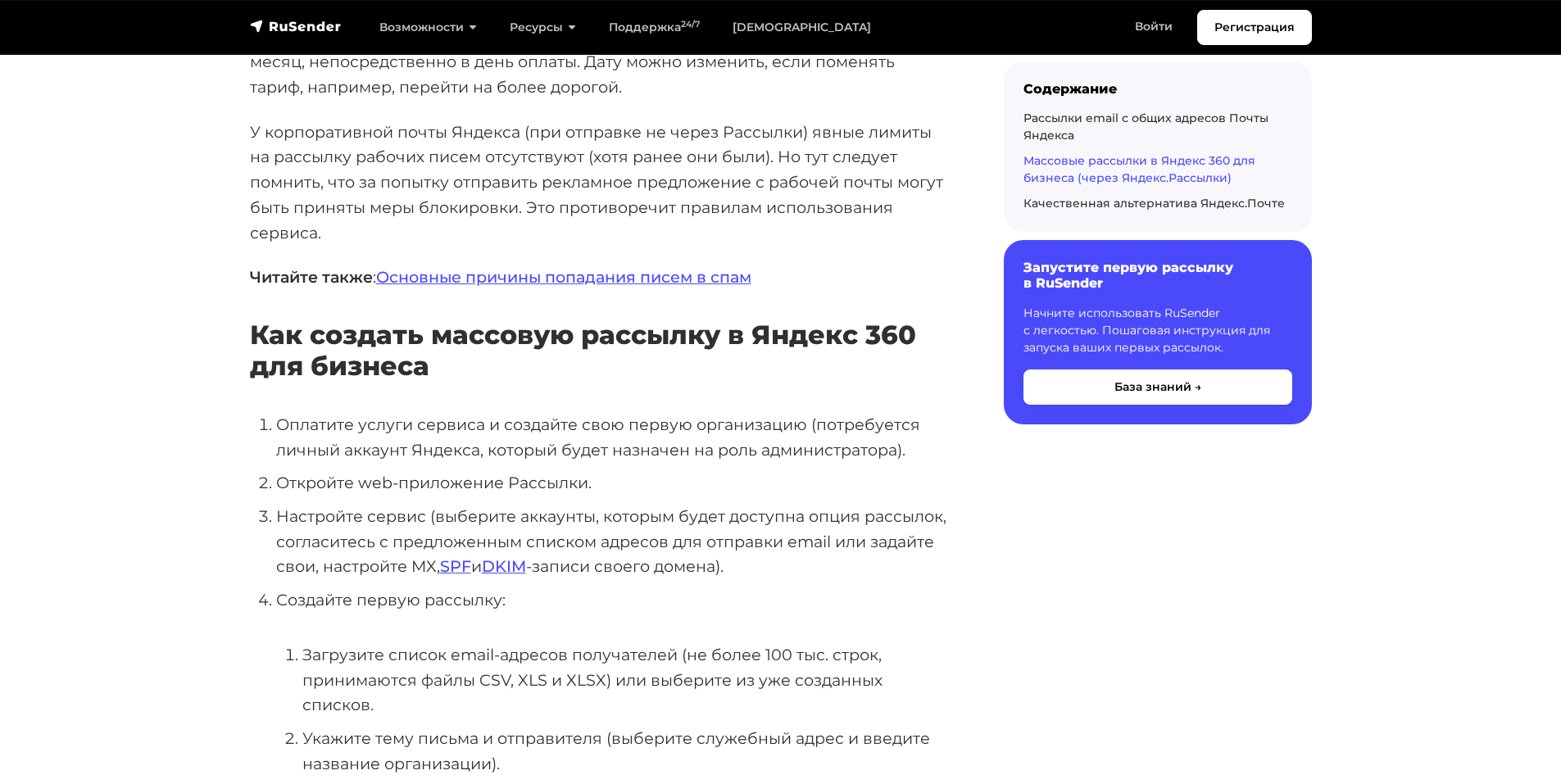
click at [835, 504] on li "Настройте сервис (выберите аккаунты, которым будет доступна опция рассылок, сог…" at bounding box center [614, 542] width 675 height 75
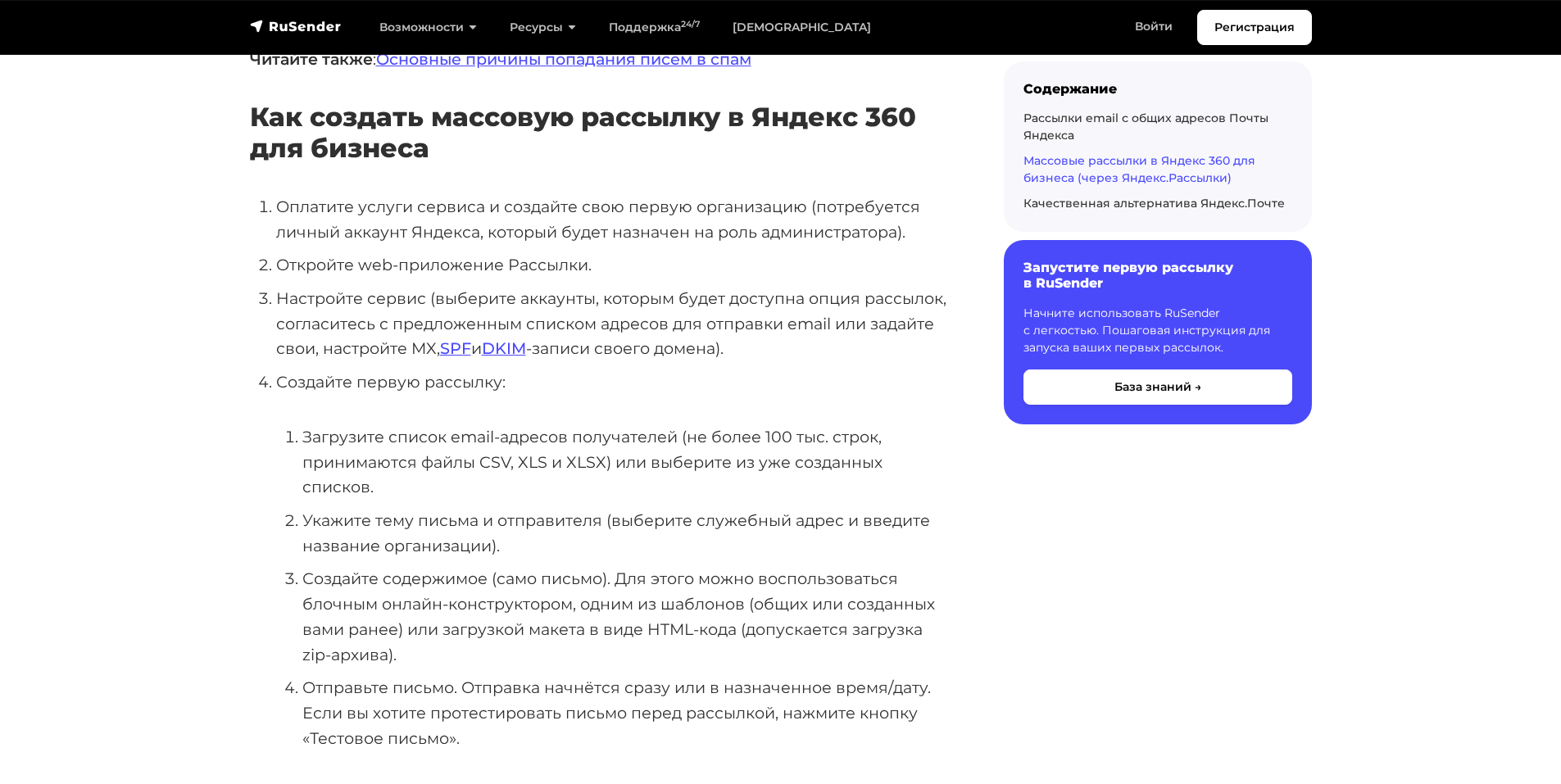
scroll to position [4835, 0]
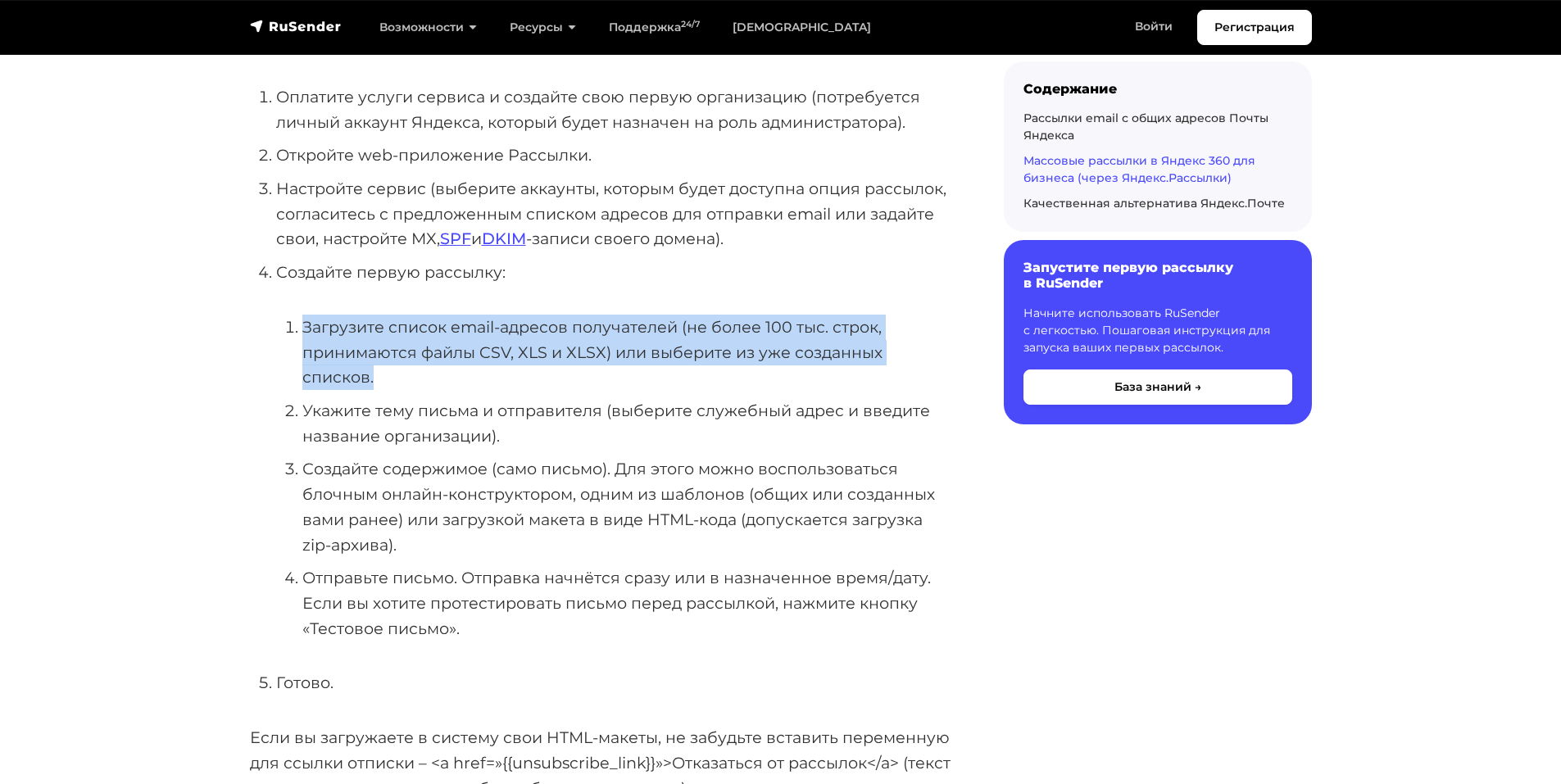
drag, startPoint x: 390, startPoint y: 295, endPoint x: 297, endPoint y: 256, distance: 100.8
click at [303, 314] on li "Загрузите список email-адресов получателей (не более 100 тыс. строк, принимаютс…" at bounding box center [627, 352] width 649 height 75
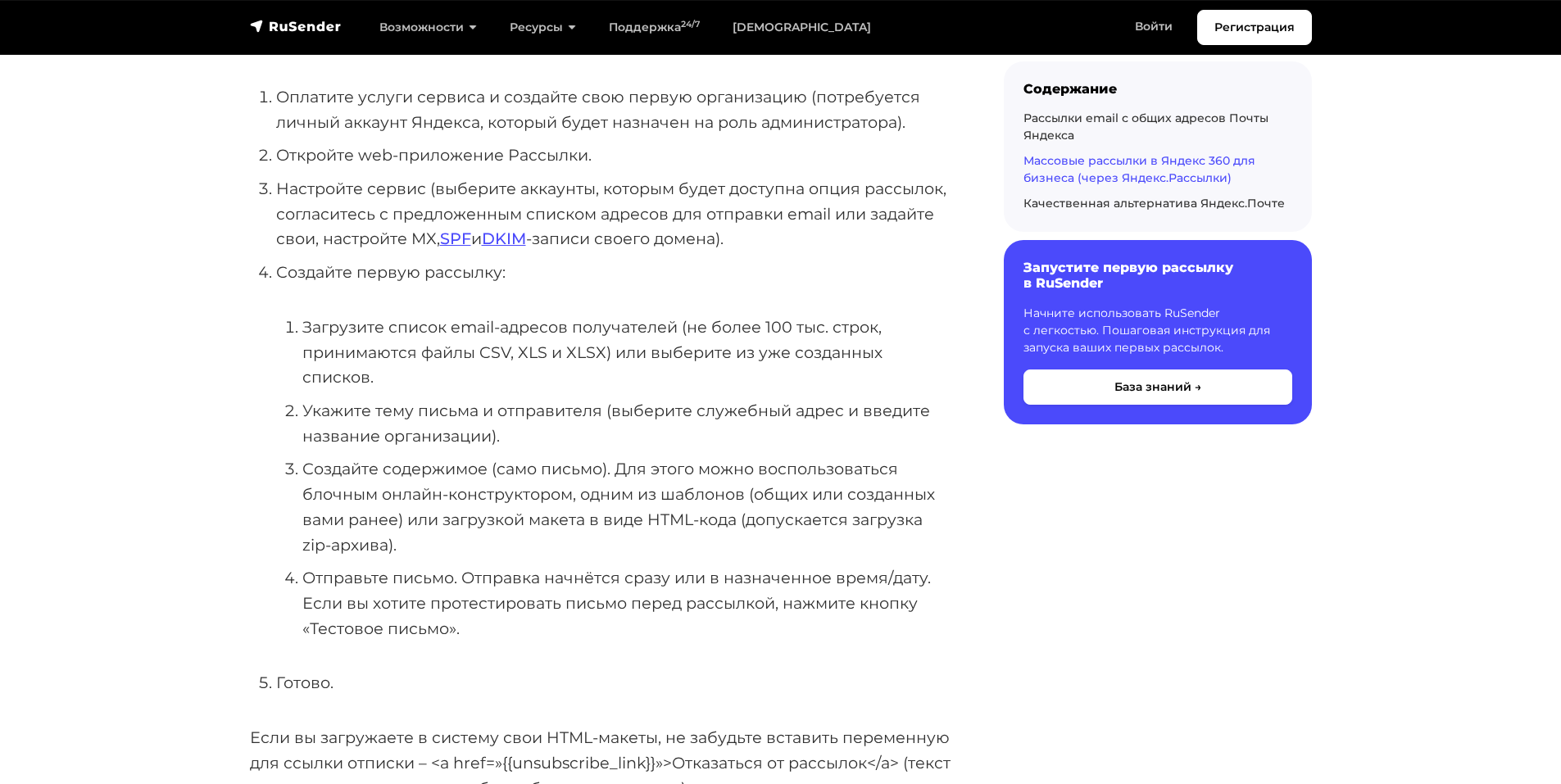
click at [577, 398] on li "Укажите тему письма и отправителя (выберите служебный адрес и введите название …" at bounding box center [627, 423] width 649 height 50
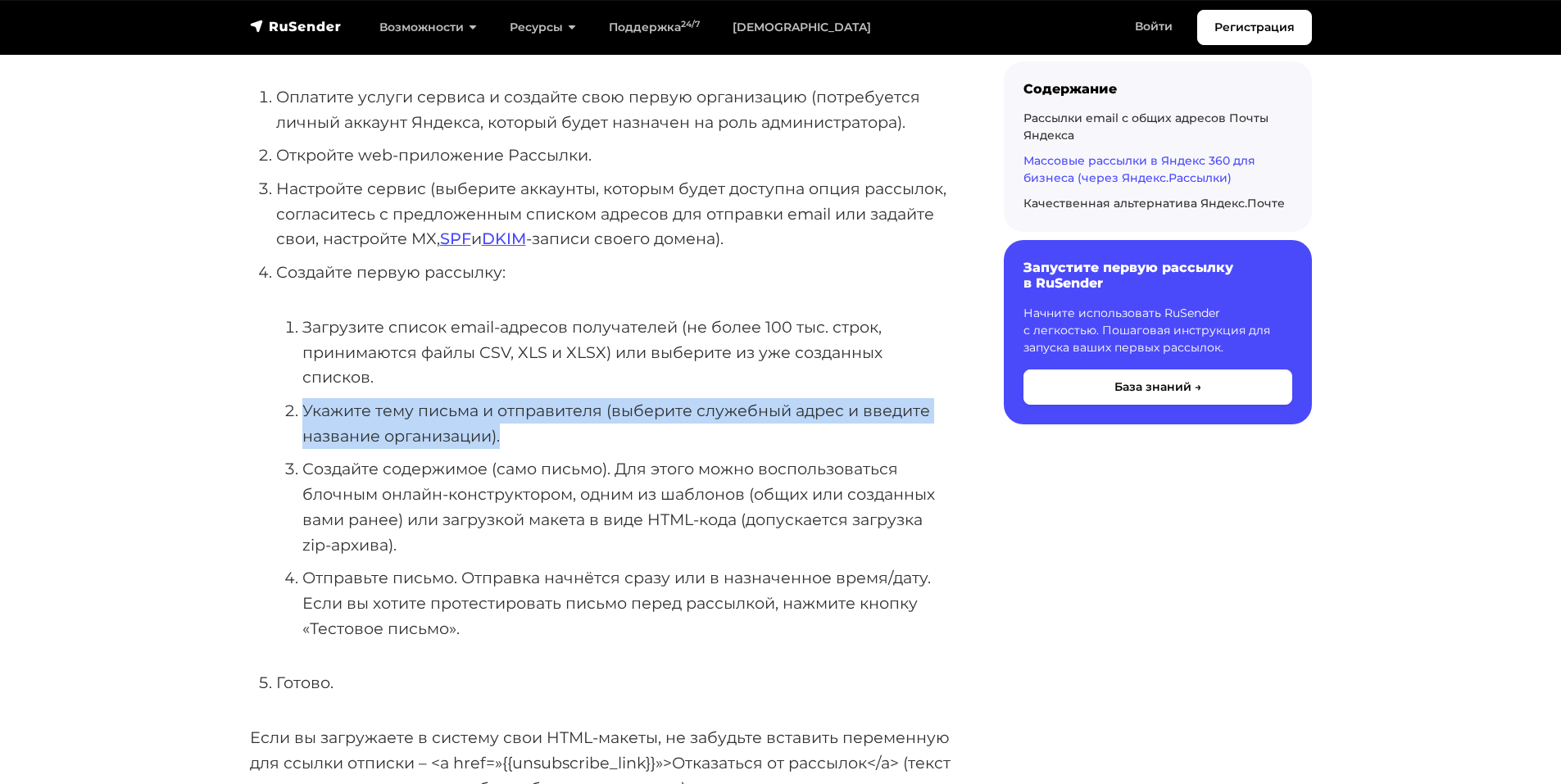
drag, startPoint x: 468, startPoint y: 346, endPoint x: 277, endPoint y: 336, distance: 191.3
click at [277, 336] on ol "Загрузите список email-адресов получателей (не более 100 тыс. строк, принимаютс…" at bounding box center [614, 478] width 675 height 327
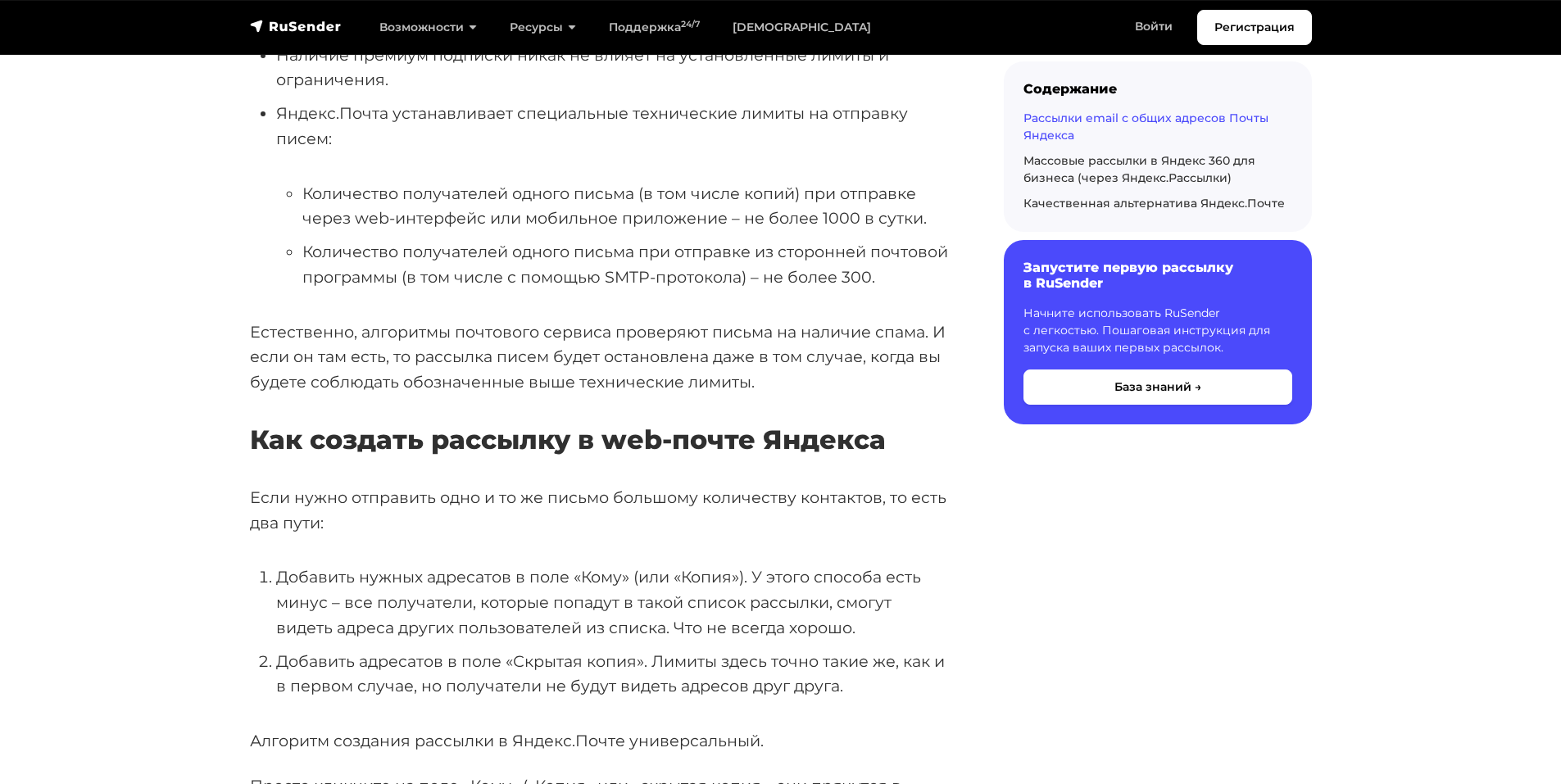
scroll to position [1229, 0]
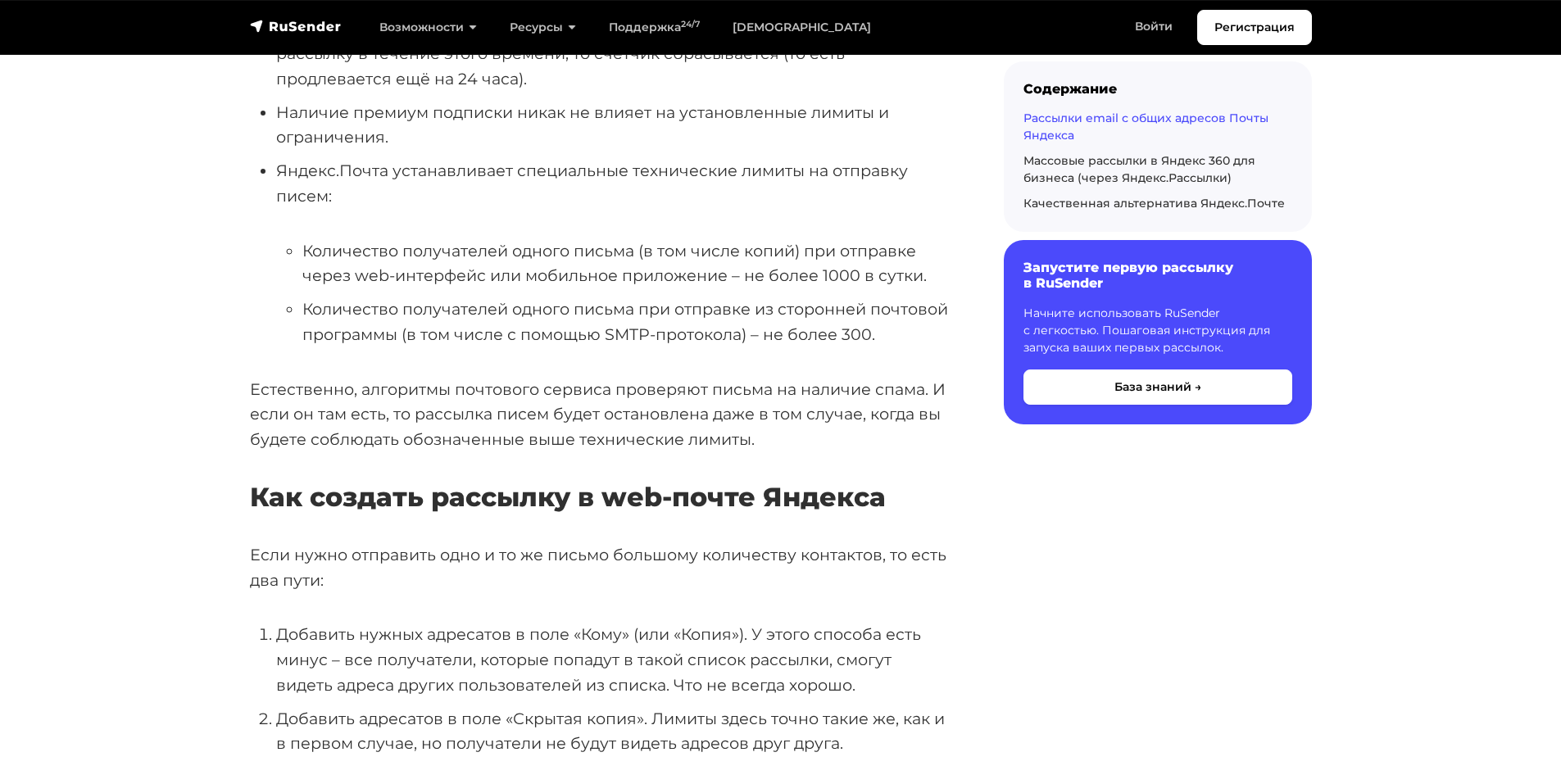
scroll to position [1148, 0]
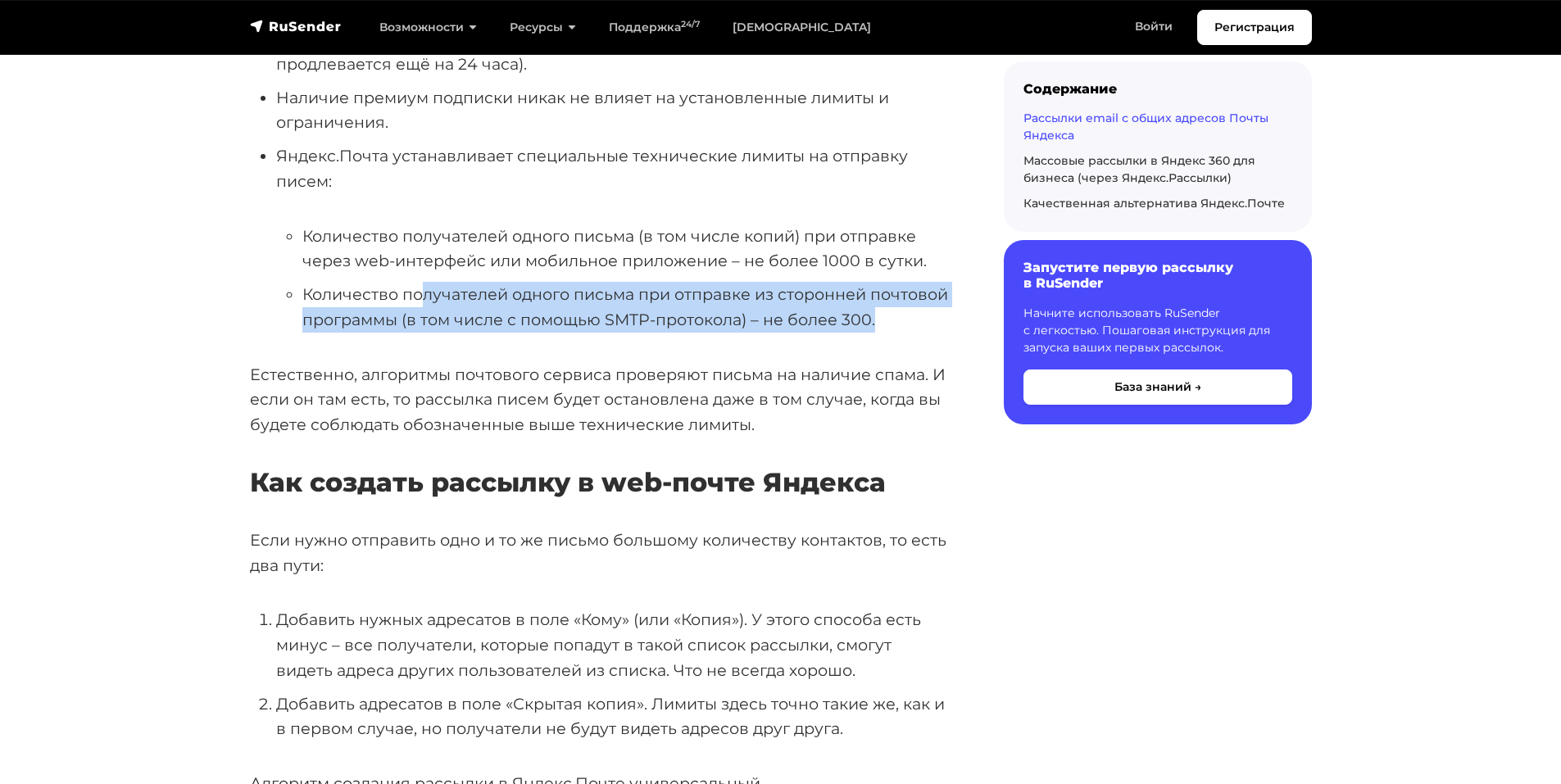
drag, startPoint x: 889, startPoint y: 269, endPoint x: 425, endPoint y: 248, distance: 464.5
click at [425, 282] on li "Количество получателей одного письма при отправке из сторонней почтовой програм…" at bounding box center [627, 307] width 649 height 50
drag, startPoint x: 373, startPoint y: 252, endPoint x: 896, endPoint y: 262, distance: 523.1
click at [896, 282] on li "Количество получателей одного письма при отправке из сторонней почтовой програм…" at bounding box center [627, 307] width 649 height 50
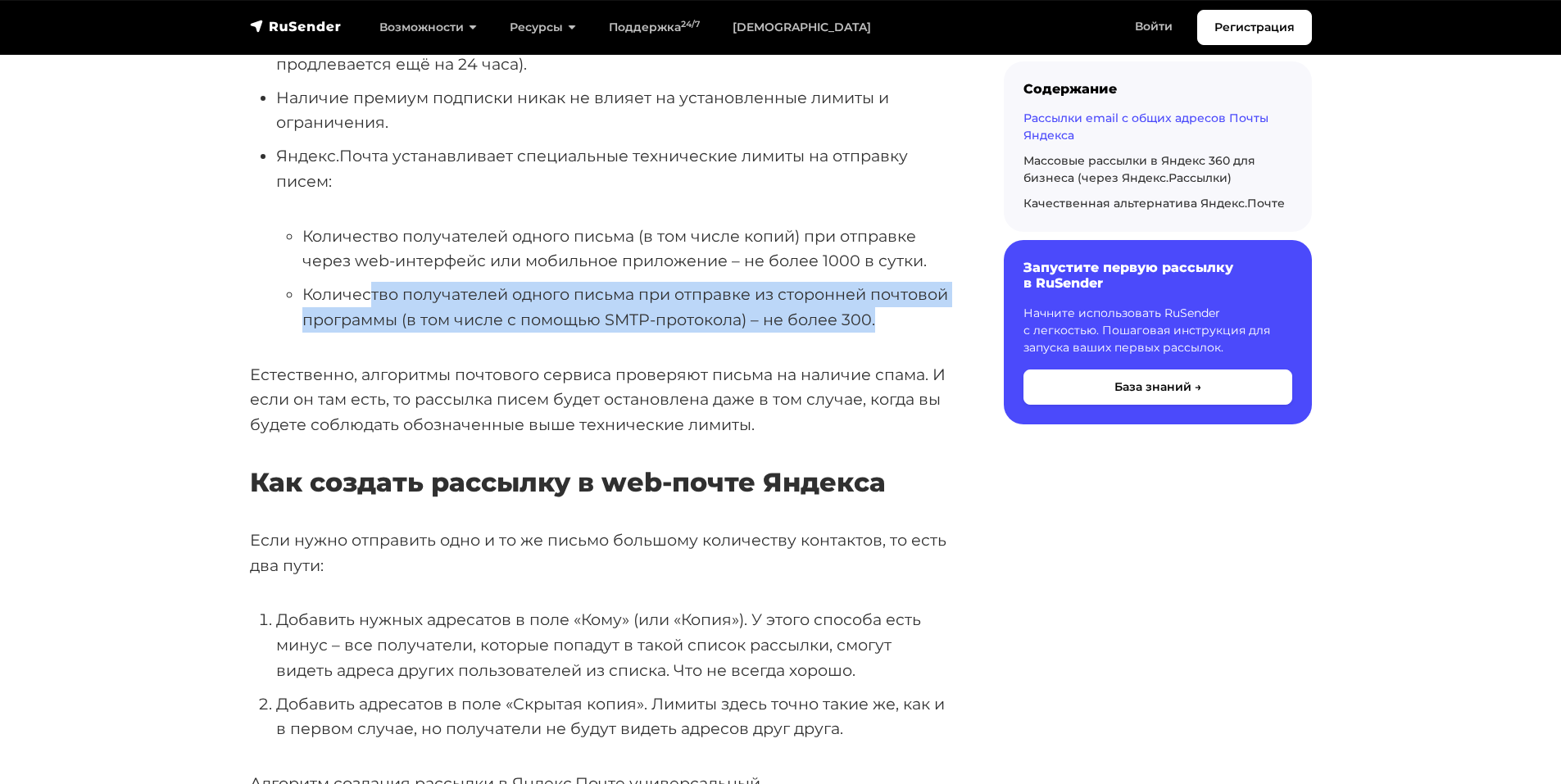
click at [896, 282] on li "Количество получателей одного письма при отправке из сторонней почтовой програм…" at bounding box center [627, 307] width 649 height 50
drag, startPoint x: 887, startPoint y: 259, endPoint x: 349, endPoint y: 233, distance: 538.6
click at [349, 282] on li "Количество получателей одного письма при отправке из сторонней почтовой програм…" at bounding box center [627, 307] width 649 height 50
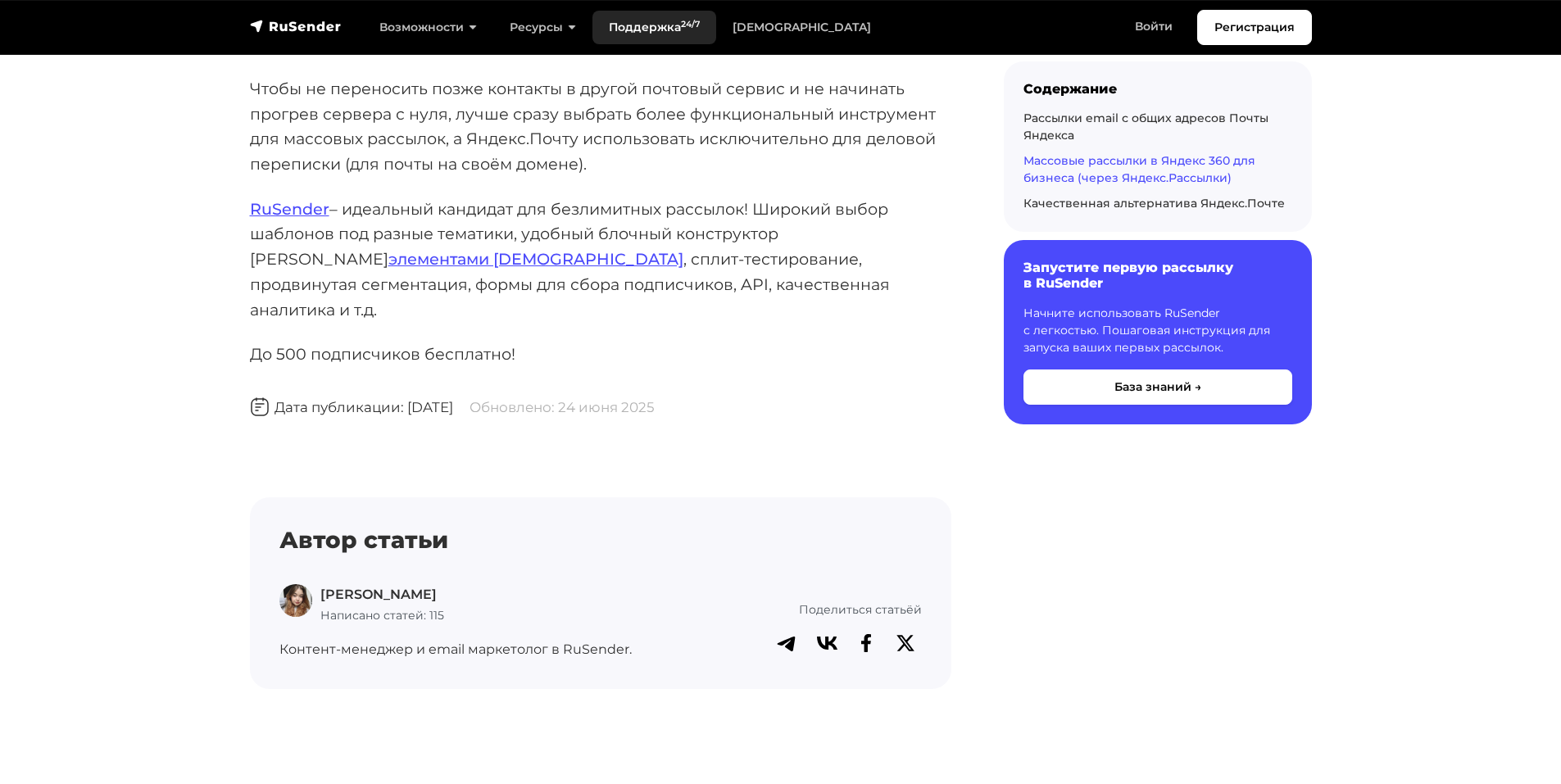
scroll to position [6082, 0]
